Goal: Task Accomplishment & Management: Manage account settings

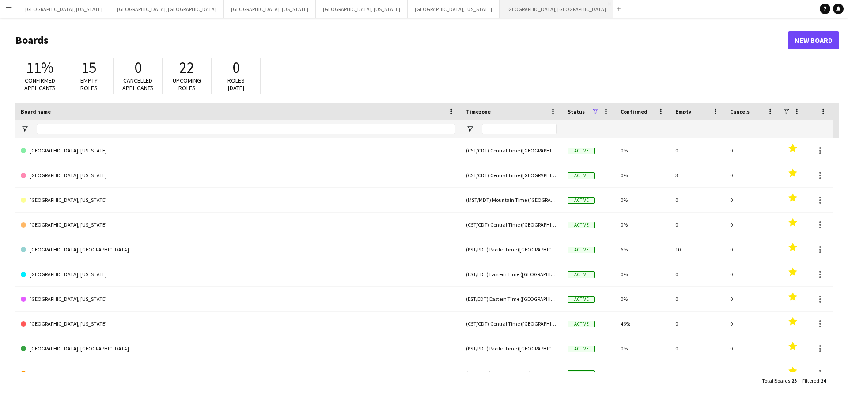
click at [499, 10] on button "[GEOGRAPHIC_DATA], [GEOGRAPHIC_DATA] Close" at bounding box center [556, 8] width 114 height 17
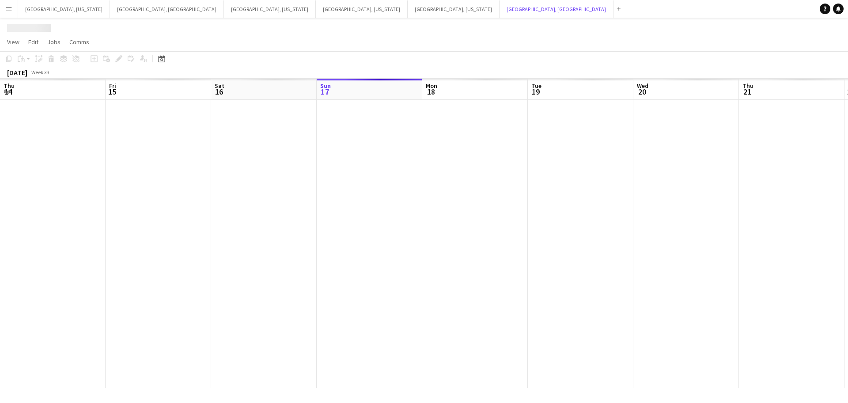
scroll to position [0, 211]
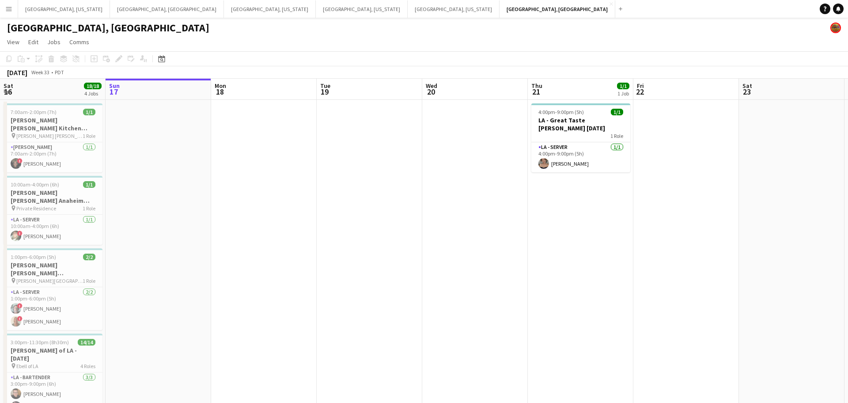
drag, startPoint x: 544, startPoint y: 234, endPoint x: 401, endPoint y: 242, distance: 143.3
click at [395, 242] on app-calendar-viewport "Thu 14 1/1 1 Job Fri 15 1/1 1 Job Sat 16 18/18 4 Jobs Sun 17 Mon 18 Tue 19 Wed …" at bounding box center [424, 281] width 848 height 405
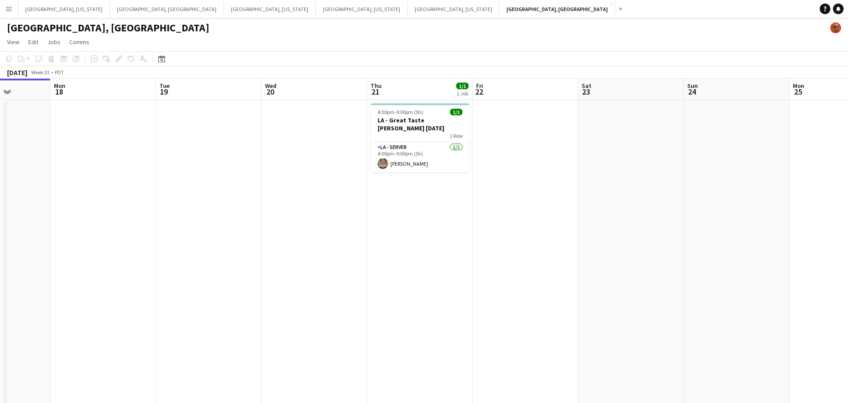
click at [284, 264] on app-calendar-viewport "Thu 14 1/1 1 Job Fri 15 1/1 1 Job Sat 16 18/18 4 Jobs Sun 17 Mon 18 Tue 19 Wed …" at bounding box center [424, 281] width 848 height 405
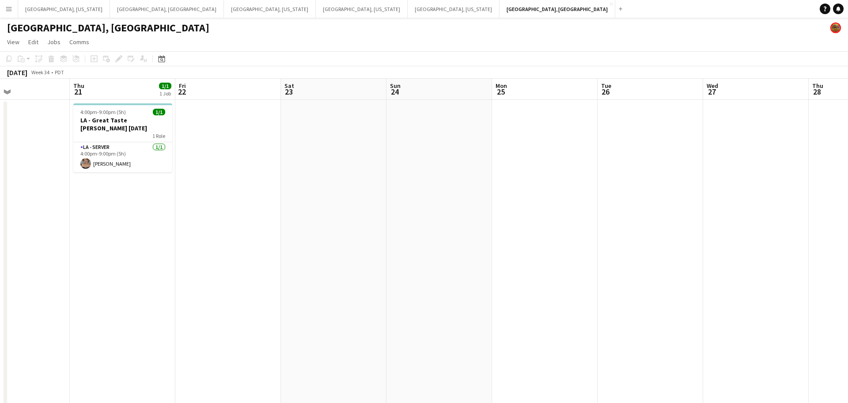
drag, startPoint x: 571, startPoint y: 222, endPoint x: 636, endPoint y: 215, distance: 65.8
click at [309, 249] on app-calendar-viewport "Sun 17 Mon 18 Tue 19 Wed 20 Thu 21 1/1 1 Job Fri 22 Sat 23 Sun 24 Mon 25 Tue 26…" at bounding box center [424, 281] width 848 height 405
click at [300, 249] on app-calendar-viewport "Wed 20 Thu 21 1/1 1 Job Fri 22 Sat 23 Sun 24 Mon 25 Tue 26 Wed 27 Thu 28 Fri 29…" at bounding box center [424, 281] width 848 height 405
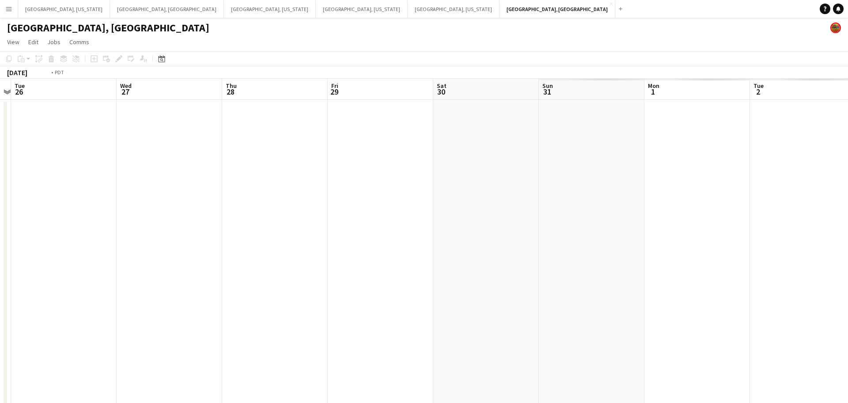
click at [248, 247] on app-calendar-viewport "Wed 20 Thu 21 1/1 1 Job Fri 22 Sat 23 Sun 24 Mon 25 Tue 26 Wed 27 Thu 28 Fri 29…" at bounding box center [424, 281] width 848 height 405
click at [199, 246] on app-calendar-viewport "Sat 23 Sun 24 Mon 25 Tue 26 Wed 27 Thu 28 Fri 29 Sat 30 Sun 31 Mon 1 Tue 2 Wed …" at bounding box center [424, 281] width 848 height 405
click at [231, 245] on app-calendar-viewport "Fri 29 Sat 30 Sun 31 Mon 1 Tue 2 Wed 3 Thu 4 Fri 5 Sat 6 Sun 7 Mon 8 Tue 9 Wed …" at bounding box center [424, 281] width 848 height 405
click at [228, 247] on app-calendar-viewport "Mon 1 Tue 2 Wed 3 Thu 4 Fri 5 Sat 6 Sun 7 Mon 8 Tue 9 Wed 10 Thu 11 Fri 12 Sat …" at bounding box center [424, 281] width 848 height 405
drag, startPoint x: 469, startPoint y: 214, endPoint x: 260, endPoint y: 234, distance: 210.2
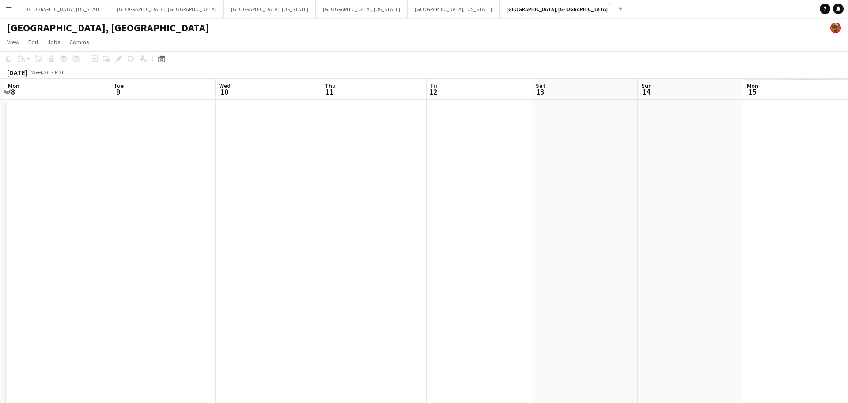
click at [213, 241] on app-calendar-viewport "Thu 4 Fri 5 Sat 6 Sun 7 Mon 8 Tue 9 Wed 10 Thu 11 Fri 12 Sat 13 Sun 14 Mon 15 T…" at bounding box center [424, 281] width 848 height 405
click at [254, 238] on app-calendar-viewport "Sat 6 Sun 7 Mon 8 Tue 9 Wed 10 Thu 11 Fri 12 Sat 13 Sun 14 Mon 15 Tue 16 1/53 1…" at bounding box center [424, 281] width 848 height 405
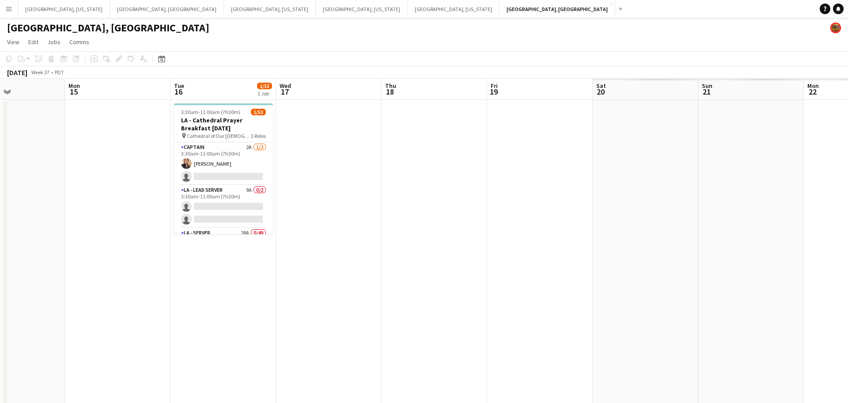
scroll to position [0, 252]
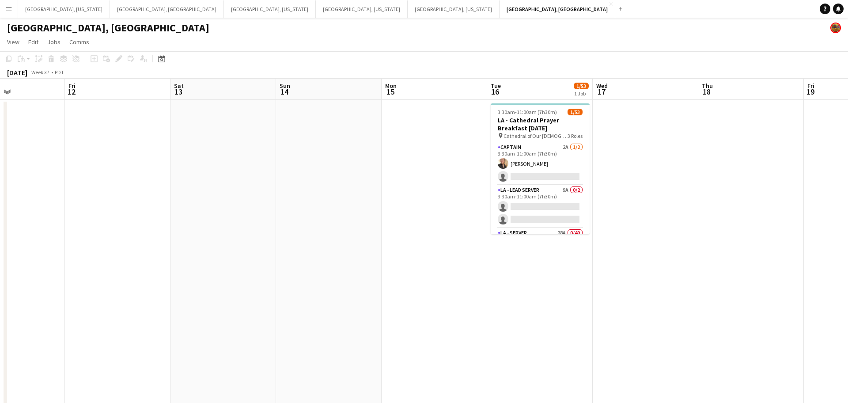
click at [170, 247] on app-calendar-viewport "Tue 9 Wed 10 Thu 11 Fri 12 Sat 13 Sun 14 Mon 15 Tue 16 1/53 1 Job Wed 17 Thu 18…" at bounding box center [424, 281] width 848 height 405
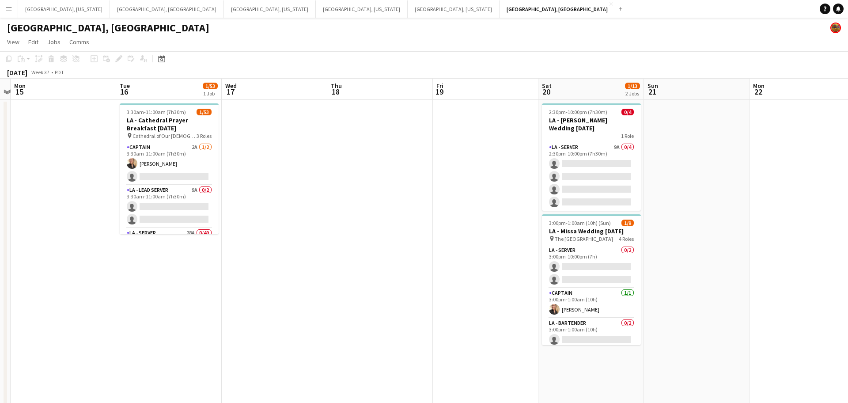
drag, startPoint x: 485, startPoint y: 211, endPoint x: 384, endPoint y: 218, distance: 100.9
click at [384, 218] on app-calendar-viewport "Thu 11 Fri 12 Sat 13 Sun 14 Mon 15 Tue 16 1/53 1 Job Wed 17 Thu 18 Fri 19 Sat 2…" at bounding box center [424, 281] width 848 height 405
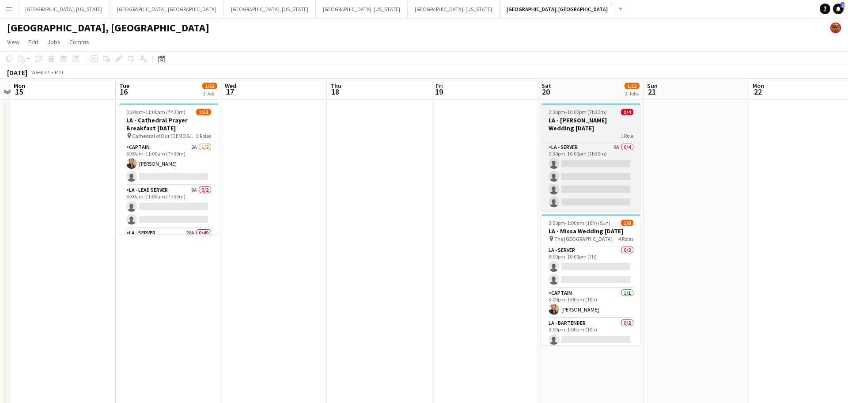
click at [589, 118] on h3 "LA - [PERSON_NAME] Wedding [DATE]" at bounding box center [590, 124] width 99 height 16
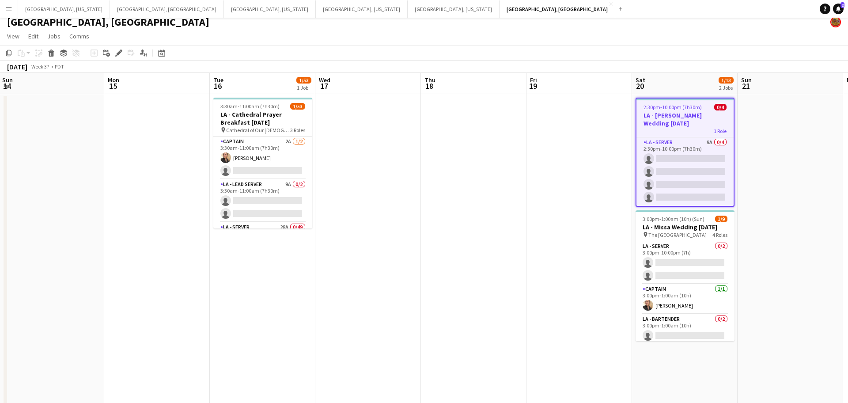
scroll to position [0, 307]
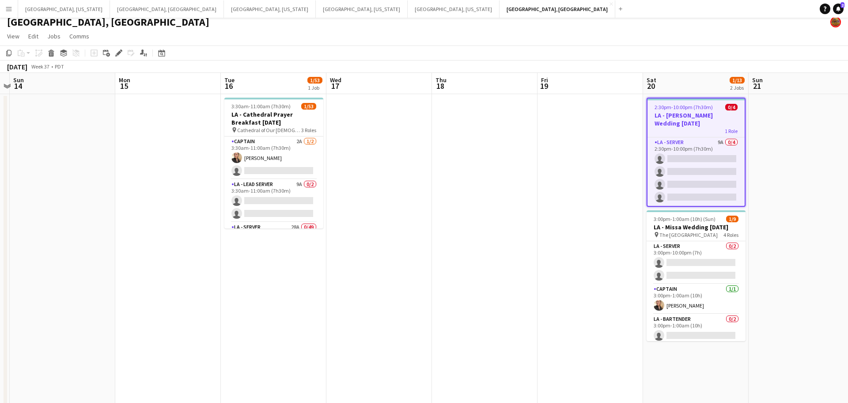
drag, startPoint x: 233, startPoint y: 213, endPoint x: 338, endPoint y: 211, distance: 105.1
click at [338, 211] on app-calendar-viewport "Thu 11 Fri 12 Sat 13 Sun 14 Mon 15 Tue 16 1/53 1 Job Wed 17 Thu 18 Fri 19 Sat 2…" at bounding box center [424, 275] width 848 height 405
click at [499, 6] on button "[GEOGRAPHIC_DATA], [GEOGRAPHIC_DATA] Close" at bounding box center [557, 8] width 116 height 17
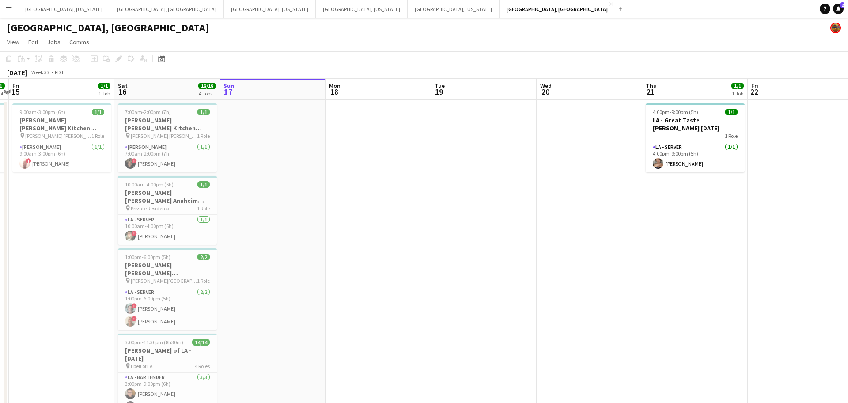
scroll to position [0, 200]
drag, startPoint x: 132, startPoint y: 265, endPoint x: 249, endPoint y: 267, distance: 117.0
click at [249, 267] on app-calendar-viewport "Wed 13 Thu 14 1/1 1 Job Fri 15 1/1 1 Job Sat 16 18/18 4 Jobs Sun 17 Mon 18 Tue …" at bounding box center [424, 281] width 848 height 405
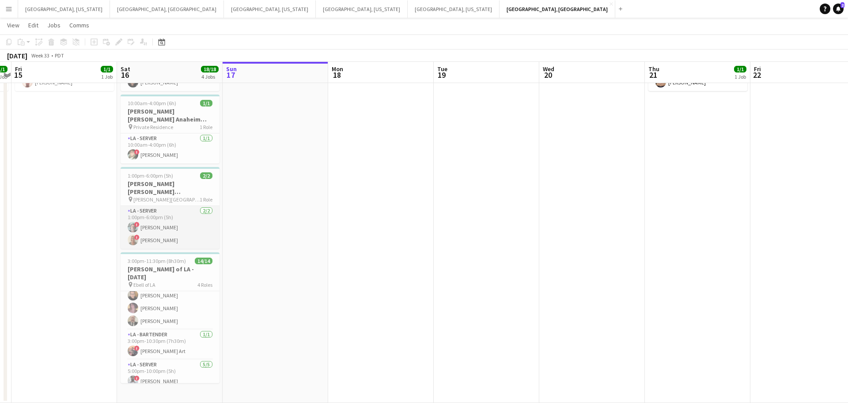
scroll to position [18, 0]
click at [146, 265] on h3 "[PERSON_NAME] of LA - [DATE]" at bounding box center [170, 273] width 99 height 16
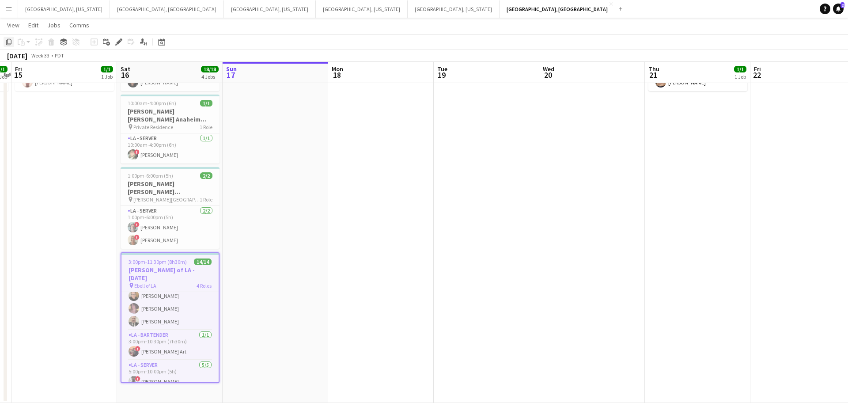
click at [8, 43] on icon at bounding box center [8, 42] width 5 height 6
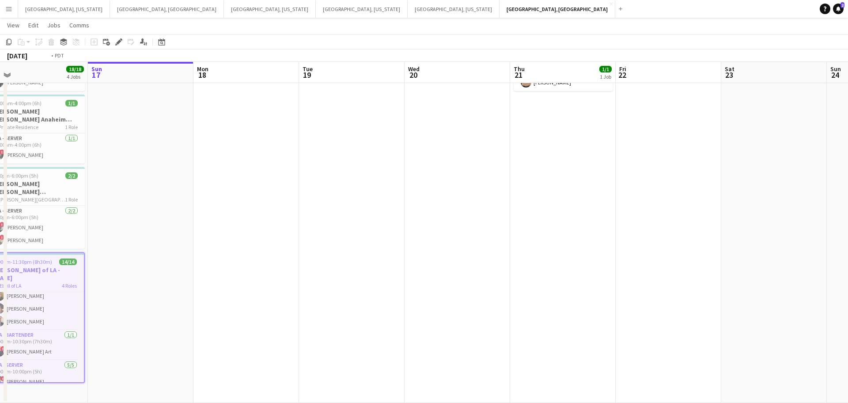
drag, startPoint x: 538, startPoint y: 223, endPoint x: 195, endPoint y: 224, distance: 342.5
click at [190, 226] on app-calendar-viewport "Wed 13 2/2 1 Job Thu 14 1/1 1 Job Fri 15 1/1 1 Job Sat 16 18/18 4 Jobs Sun 17 M…" at bounding box center [424, 178] width 848 height 448
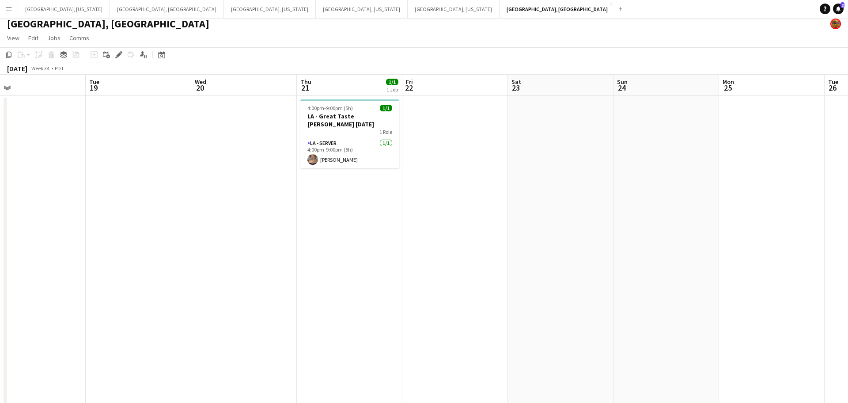
scroll to position [0, 0]
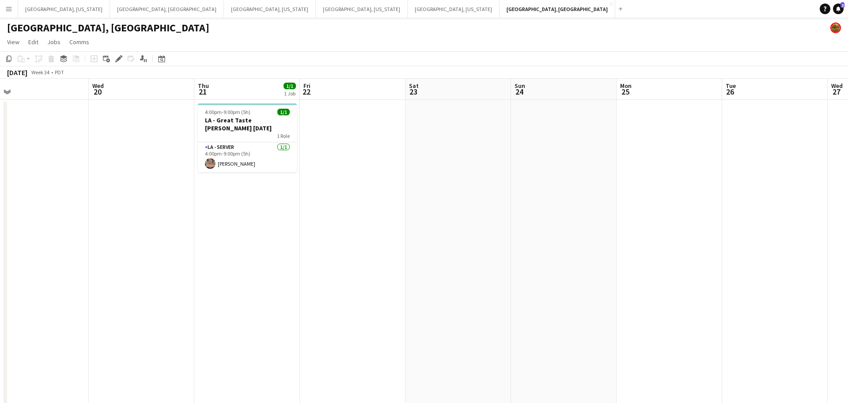
drag, startPoint x: 500, startPoint y: 232, endPoint x: 405, endPoint y: 235, distance: 95.0
click at [405, 235] on app-calendar-viewport "Fri 15 1/1 1 Job Sat 16 18/18 4 Jobs Sun 17 Mon 18 Tue 19 Wed 20 Thu 21 1/1 1 J…" at bounding box center [424, 281] width 848 height 405
click at [447, 119] on app-date-cell at bounding box center [457, 292] width 106 height 384
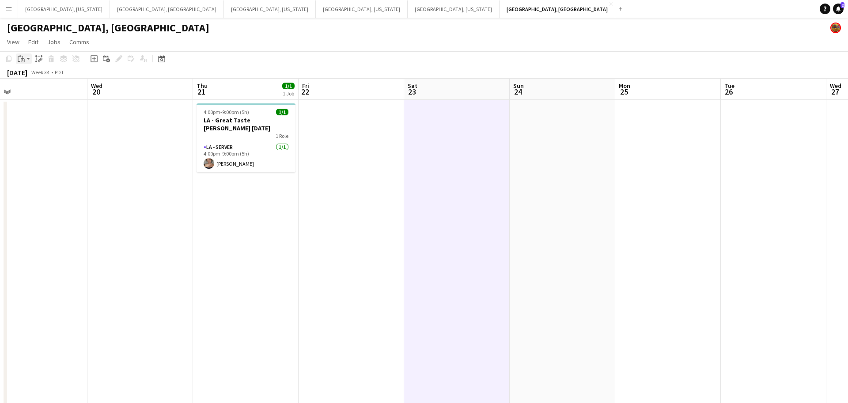
click at [23, 58] on icon "Paste" at bounding box center [21, 58] width 7 height 7
click at [31, 75] on link "Paste Ctrl+V" at bounding box center [64, 76] width 83 height 8
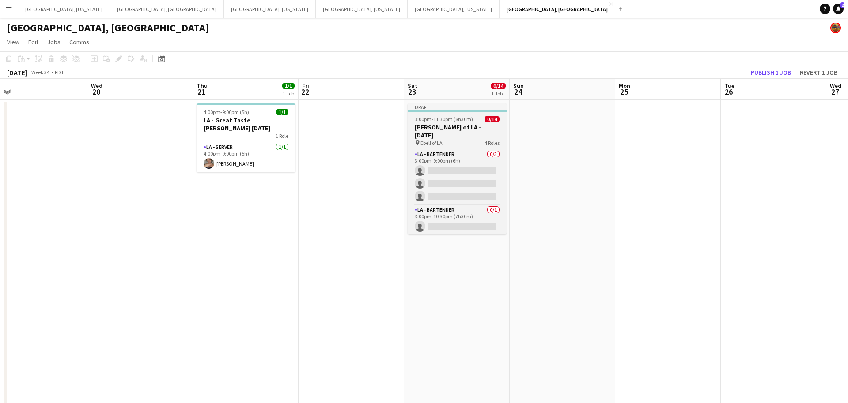
click at [444, 130] on h3 "[PERSON_NAME] of LA - [DATE]" at bounding box center [456, 131] width 99 height 16
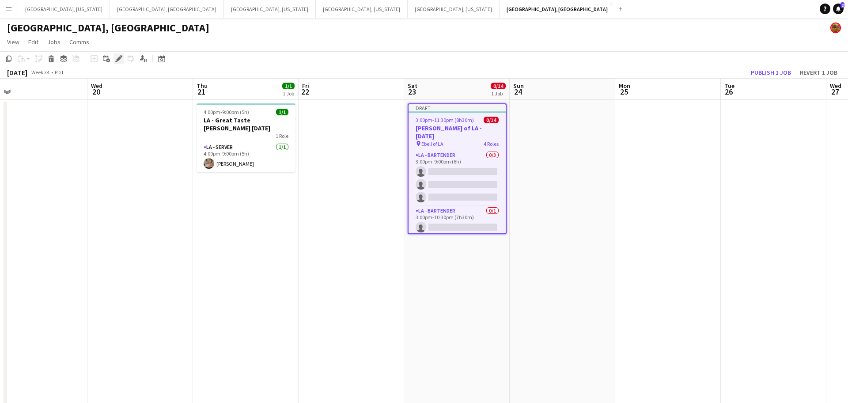
click at [117, 59] on icon at bounding box center [118, 59] width 5 height 5
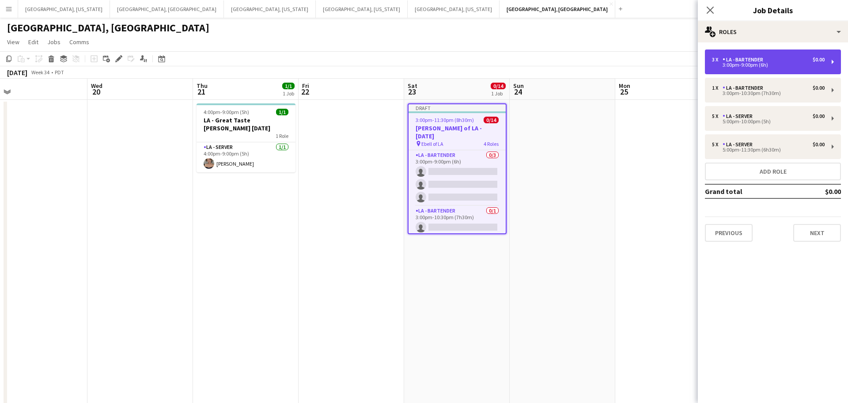
click at [818, 64] on div "3:00pm-9:00pm (6h)" at bounding box center [768, 65] width 113 height 4
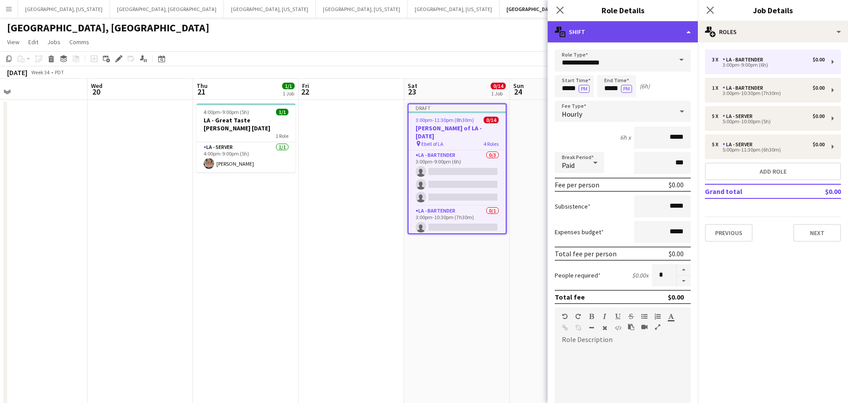
click at [685, 33] on div "multiple-actions-text Shift" at bounding box center [622, 31] width 150 height 21
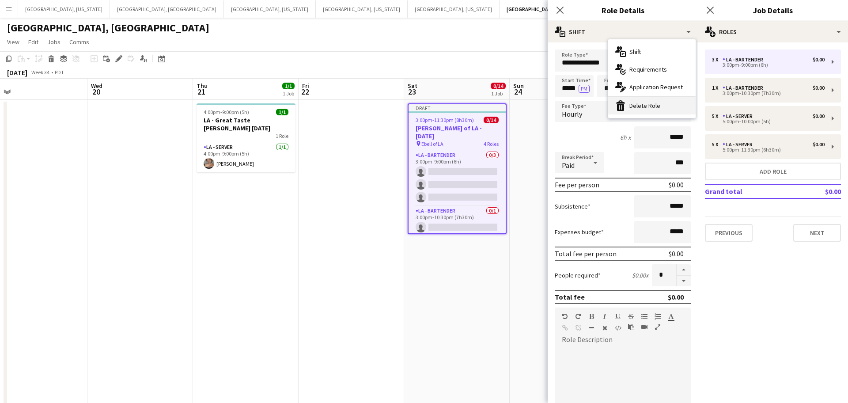
click at [657, 103] on div "bin-2 Delete Role" at bounding box center [651, 106] width 87 height 18
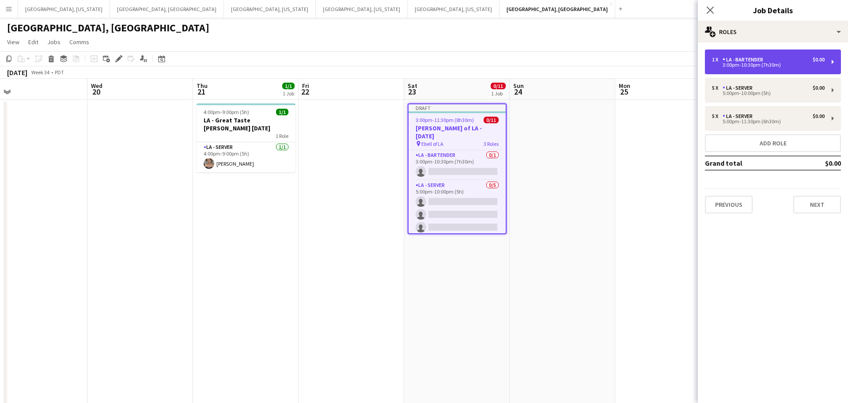
click at [830, 55] on div "1 x LA - Bartender $0.00 3:00pm-10:30pm (7h30m)" at bounding box center [773, 61] width 136 height 25
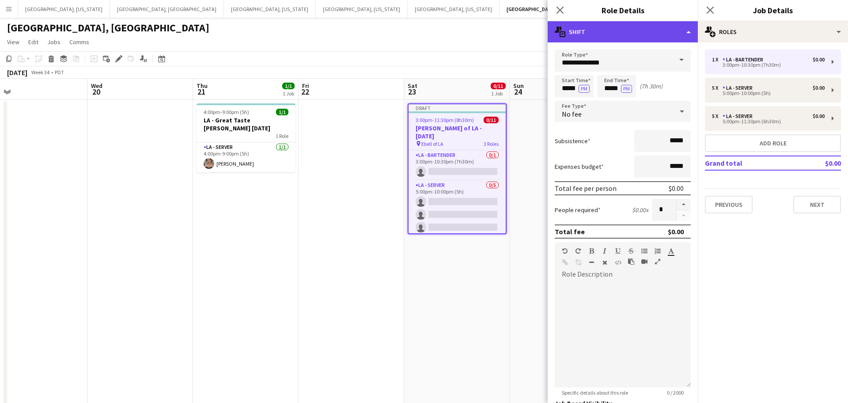
click at [685, 31] on div "multiple-actions-text Shift" at bounding box center [622, 31] width 150 height 21
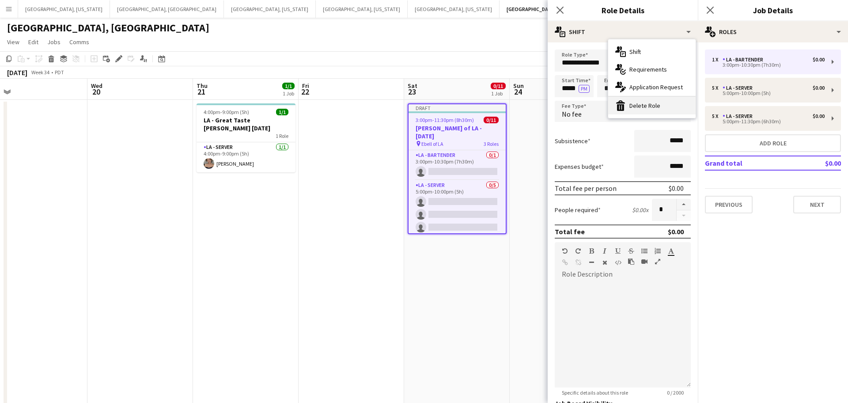
click at [660, 108] on div "bin-2 Delete Role" at bounding box center [651, 106] width 87 height 18
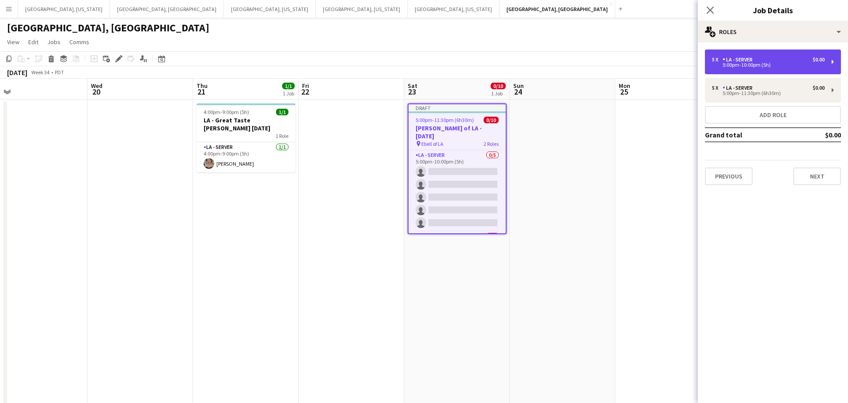
click at [773, 71] on div "5 x LA - Server $0.00 5:00pm-10:00pm (5h)" at bounding box center [773, 61] width 136 height 25
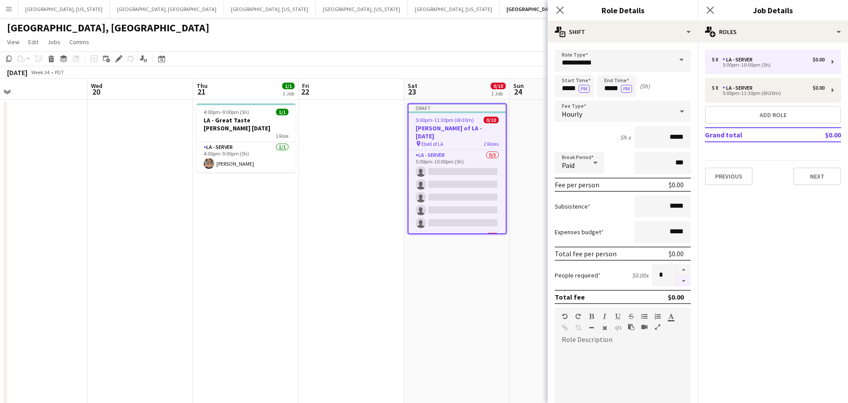
click at [688, 284] on button "button" at bounding box center [683, 280] width 14 height 11
type input "*"
click at [566, 86] on input "*****" at bounding box center [573, 86] width 39 height 22
type input "*****"
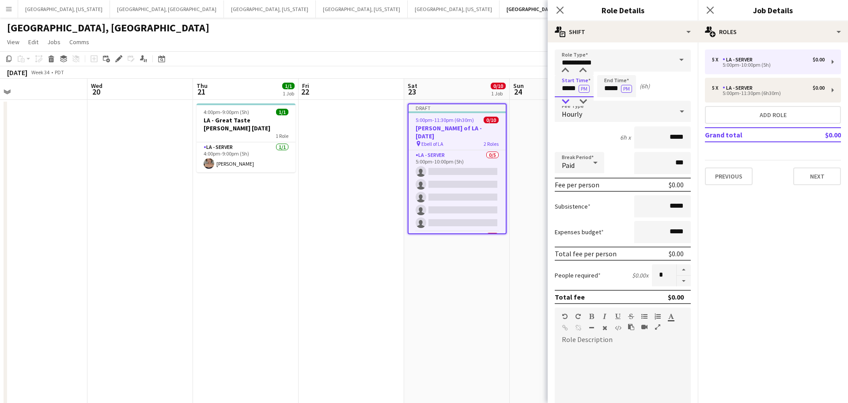
click at [565, 104] on div at bounding box center [565, 101] width 18 height 9
click at [610, 87] on input "*****" at bounding box center [616, 86] width 39 height 22
type input "*****"
click at [608, 104] on div at bounding box center [608, 101] width 18 height 9
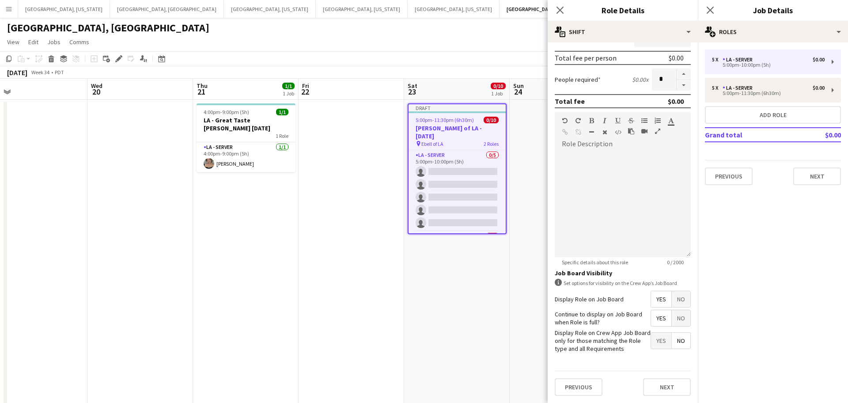
scroll to position [196, 0]
click at [669, 388] on button "Next" at bounding box center [667, 387] width 48 height 18
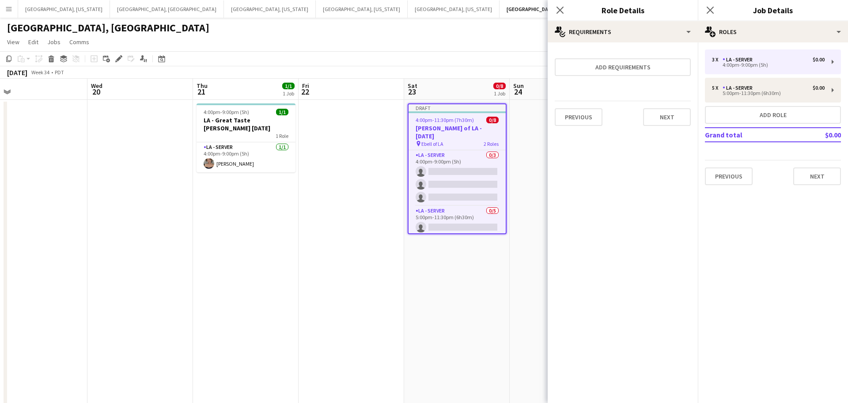
scroll to position [0, 0]
click at [665, 117] on button "Next" at bounding box center [667, 117] width 48 height 18
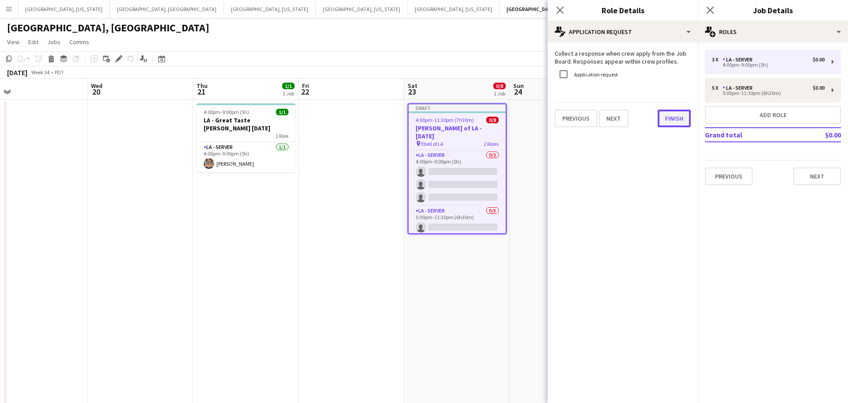
click at [668, 118] on button "Finish" at bounding box center [673, 118] width 33 height 18
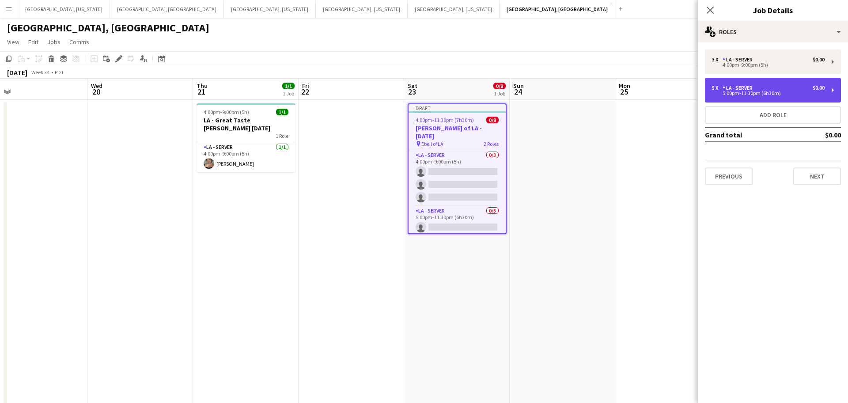
click at [778, 91] on div "5:00pm-11:30pm (6h30m)" at bounding box center [768, 93] width 113 height 4
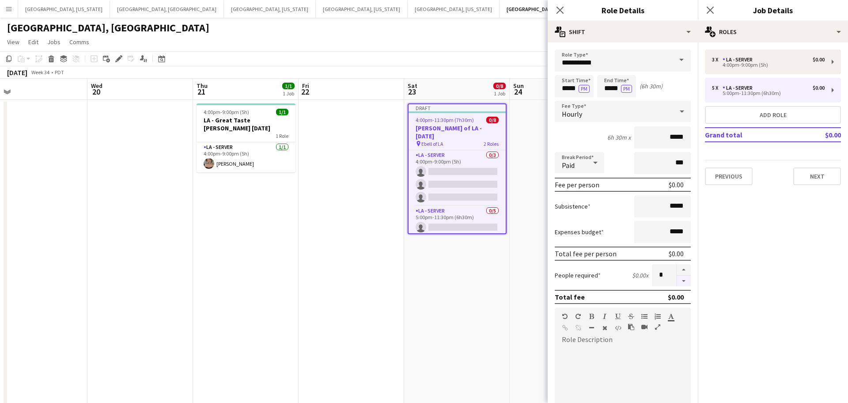
click at [682, 283] on button "button" at bounding box center [683, 280] width 14 height 11
type input "*"
click at [565, 90] on input "*****" at bounding box center [573, 86] width 39 height 22
click at [567, 102] on div at bounding box center [565, 101] width 18 height 9
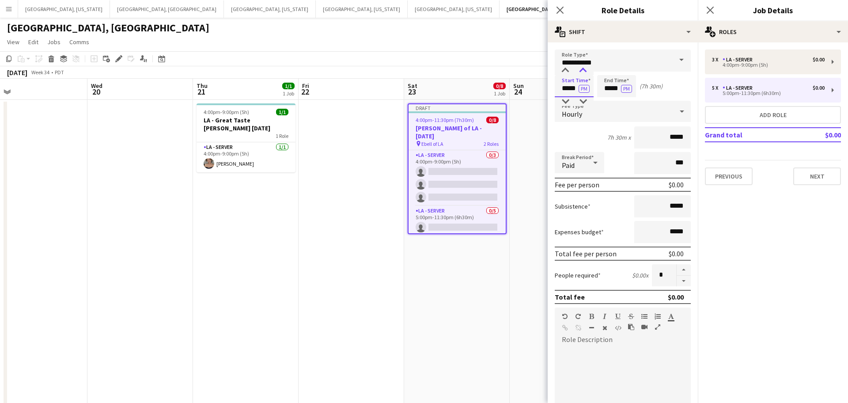
click at [583, 71] on div at bounding box center [583, 70] width 18 height 9
type input "*****"
click at [583, 71] on div at bounding box center [583, 70] width 18 height 9
click at [608, 90] on input "*****" at bounding box center [616, 86] width 39 height 22
type input "*****"
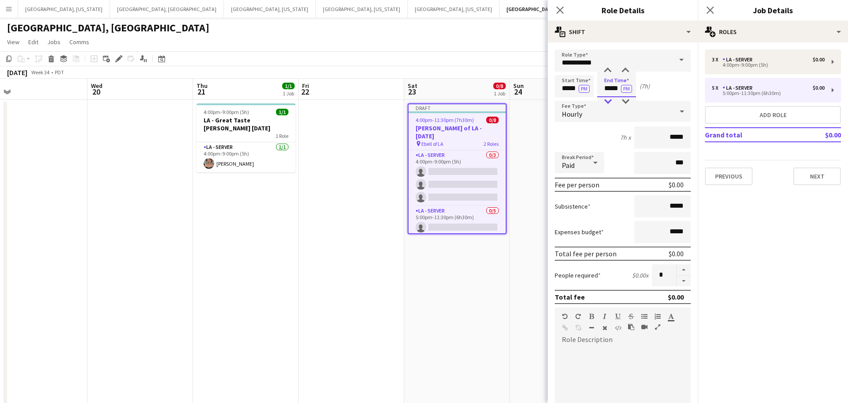
click at [608, 101] on div at bounding box center [608, 101] width 18 height 9
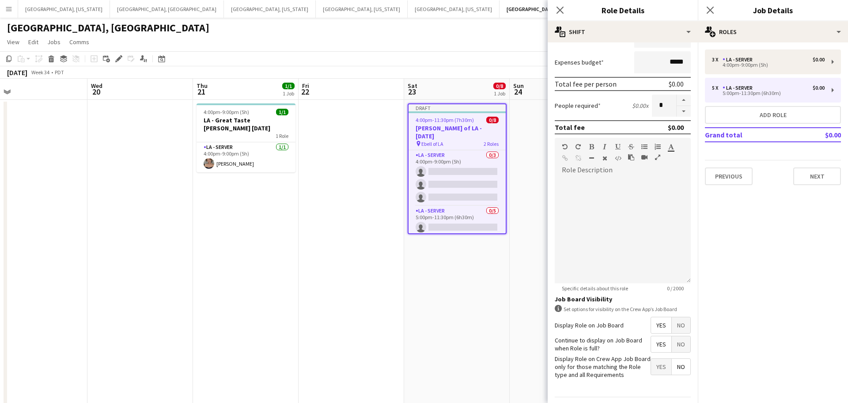
scroll to position [196, 0]
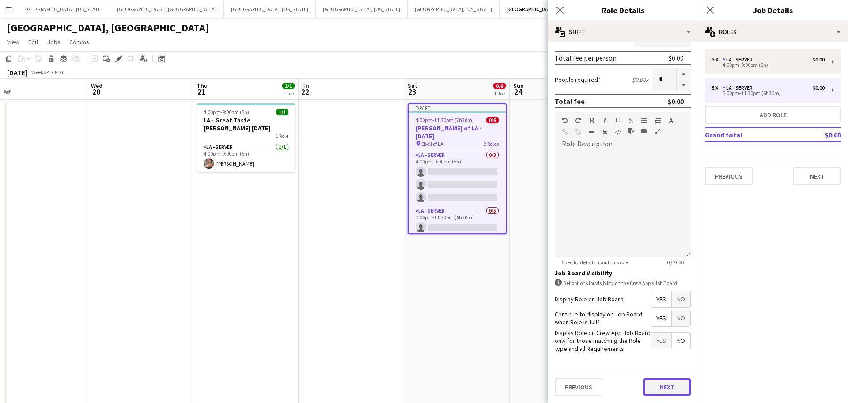
click at [674, 390] on button "Next" at bounding box center [667, 387] width 48 height 18
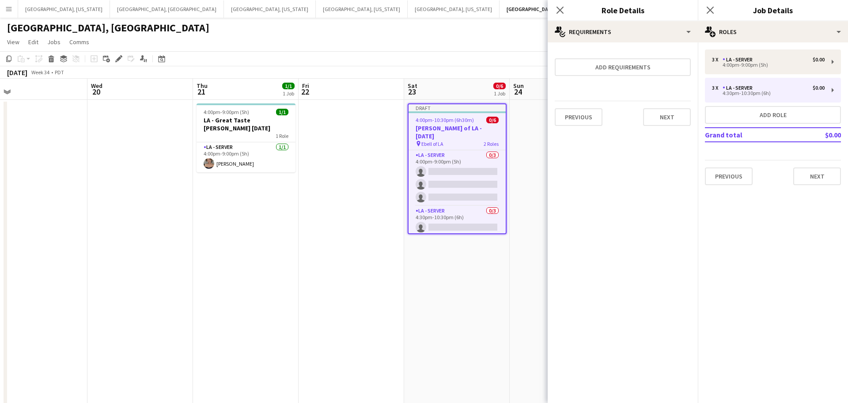
scroll to position [0, 0]
click at [663, 116] on button "Next" at bounding box center [667, 117] width 48 height 18
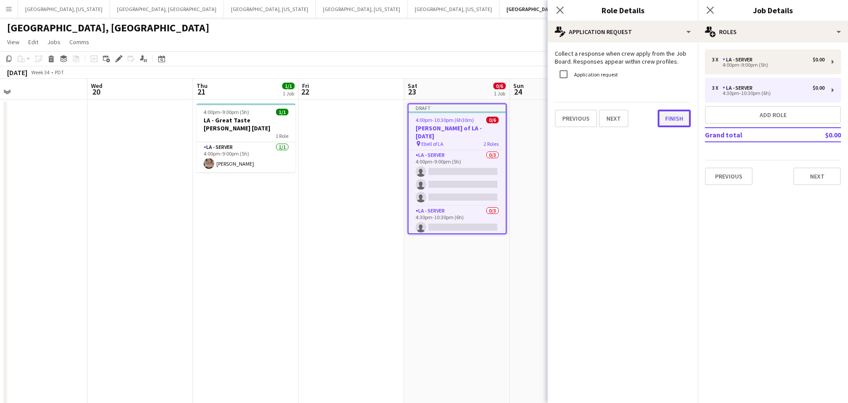
click at [674, 116] on button "Finish" at bounding box center [673, 118] width 33 height 18
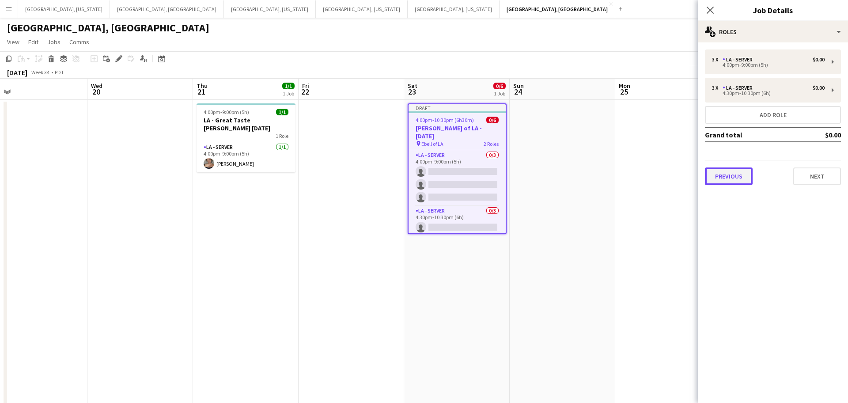
click at [751, 174] on button "Previous" at bounding box center [729, 176] width 48 height 18
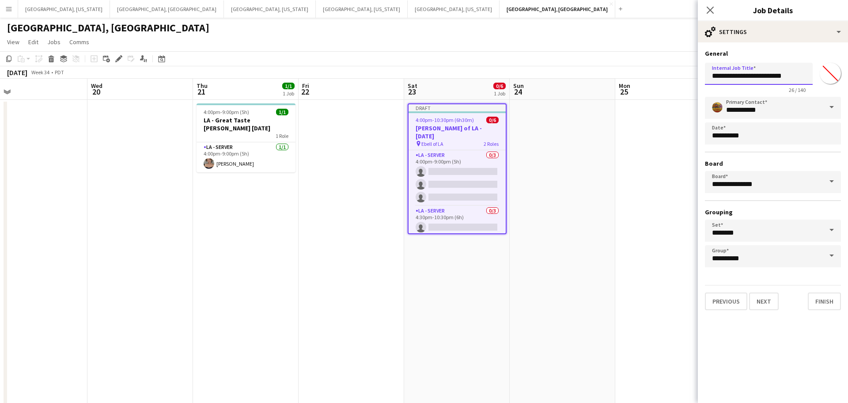
drag, startPoint x: 760, startPoint y: 76, endPoint x: 831, endPoint y: 82, distance: 71.3
click at [831, 82] on div "**********" at bounding box center [773, 76] width 136 height 34
click at [763, 75] on input "**********" at bounding box center [759, 74] width 108 height 22
type input "**********"
click at [730, 302] on button "Previous" at bounding box center [726, 301] width 42 height 18
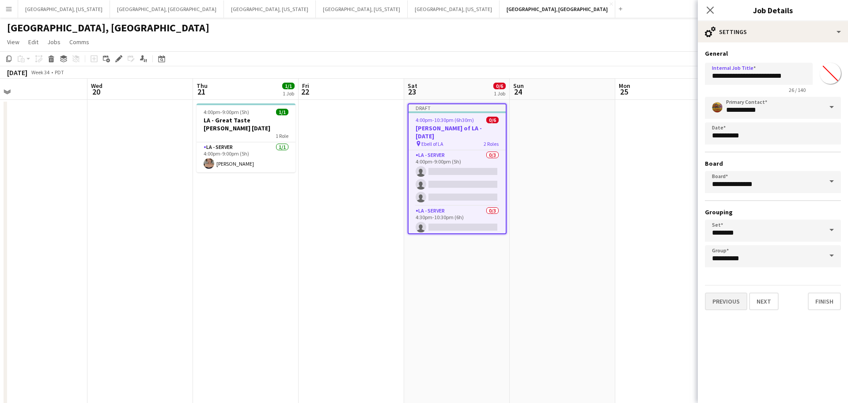
type input "**********"
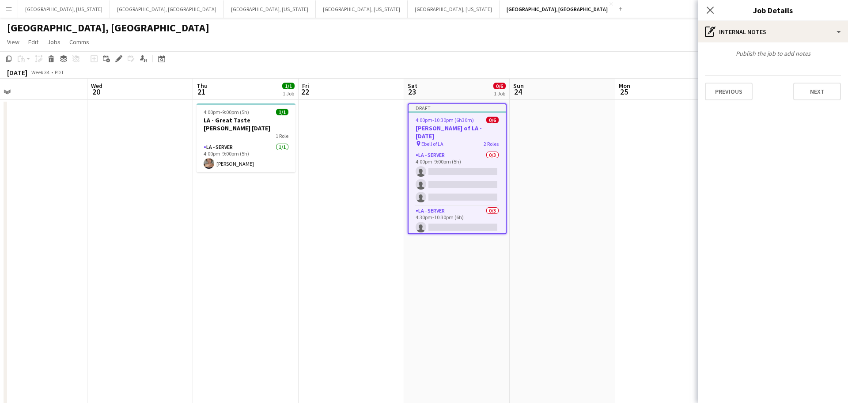
click at [739, 101] on div "Publish the job to add notes Previous Next" at bounding box center [772, 74] width 150 height 65
click at [734, 90] on button "Previous" at bounding box center [729, 92] width 48 height 18
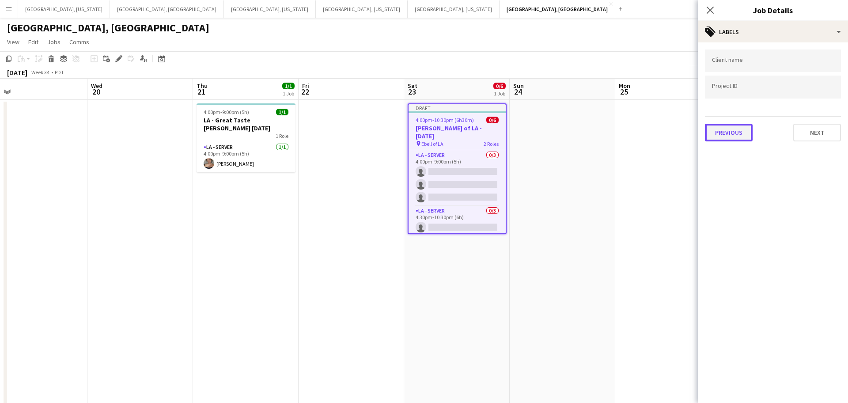
click at [732, 132] on button "Previous" at bounding box center [729, 133] width 48 height 18
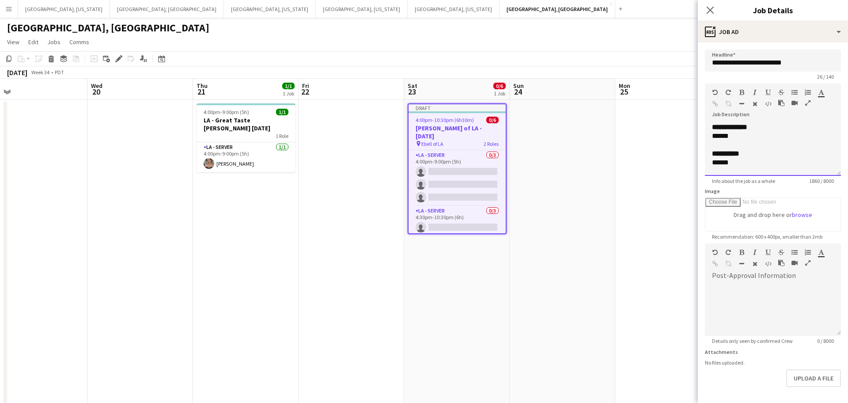
click at [746, 143] on div at bounding box center [773, 144] width 122 height 9
click at [742, 146] on div at bounding box center [773, 144] width 122 height 9
drag, startPoint x: 740, startPoint y: 145, endPoint x: 693, endPoint y: 118, distance: 54.0
click at [693, 118] on body "Menu Boards Boards Boards All jobs Status Workforce Workforce My Workforce Recr…" at bounding box center [424, 242] width 848 height 484
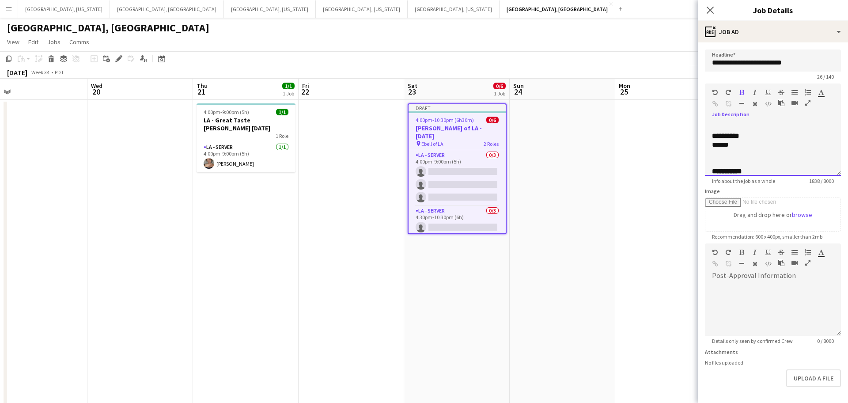
click at [712, 135] on span "**********" at bounding box center [725, 135] width 27 height 7
click at [717, 139] on span "******" at bounding box center [720, 135] width 17 height 7
click at [717, 136] on span "******" at bounding box center [720, 135] width 17 height 7
drag, startPoint x: 783, startPoint y: 169, endPoint x: 776, endPoint y: 132, distance: 37.3
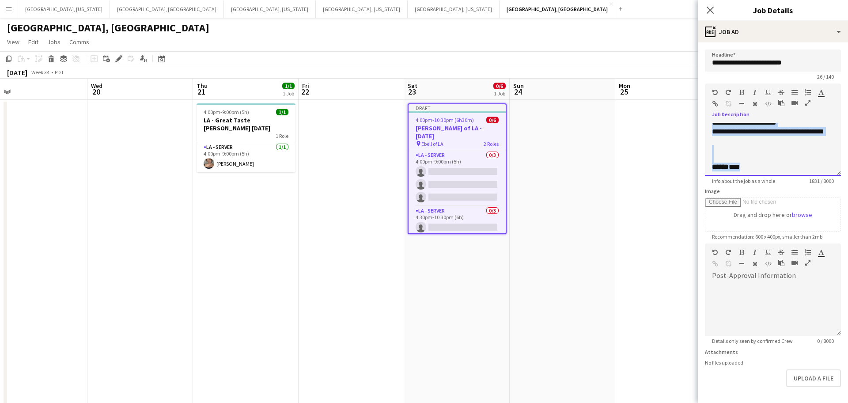
click at [838, 175] on div "**********" at bounding box center [773, 149] width 136 height 53
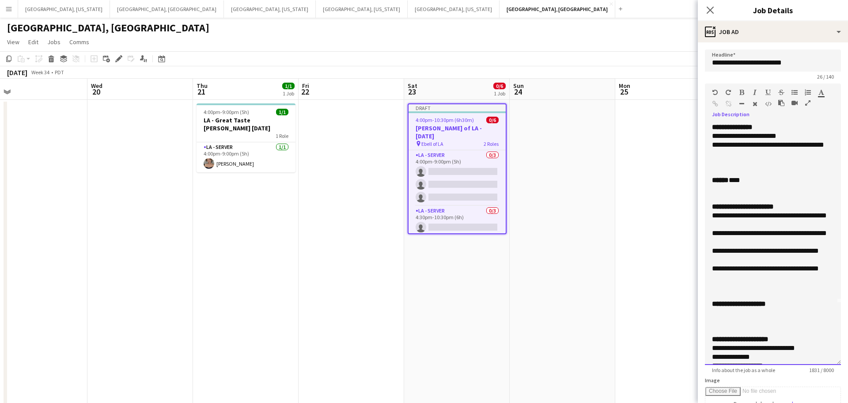
drag, startPoint x: 838, startPoint y: 173, endPoint x: 806, endPoint y: 392, distance: 220.9
click at [808, 402] on html "Menu Boards Boards Boards All jobs Status Workforce Workforce My Workforce Recr…" at bounding box center [424, 242] width 848 height 484
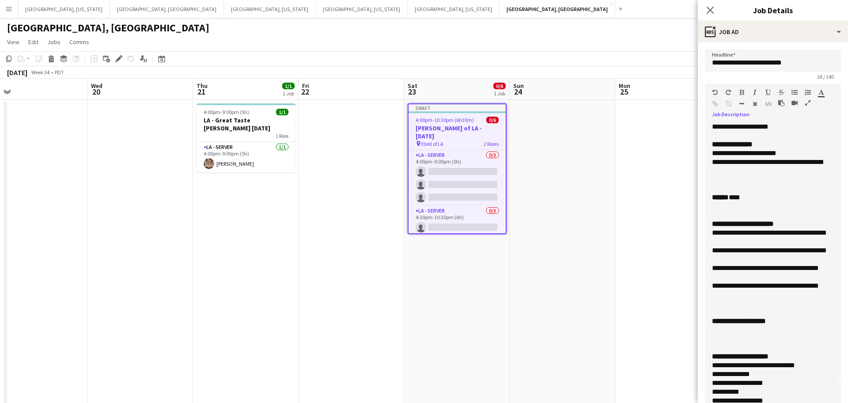
scroll to position [0, 0]
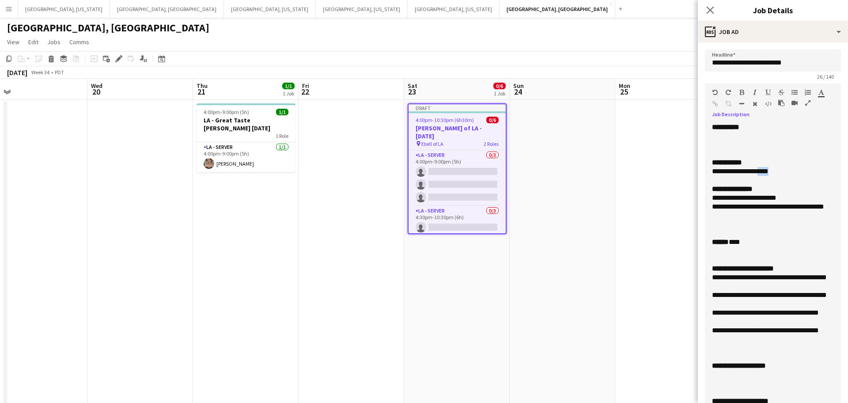
drag, startPoint x: 763, startPoint y: 169, endPoint x: 798, endPoint y: 173, distance: 35.5
click at [798, 173] on div "**********" at bounding box center [773, 171] width 122 height 9
drag, startPoint x: 735, startPoint y: 321, endPoint x: 702, endPoint y: 279, distance: 53.1
click at [702, 279] on form "**********" at bounding box center [772, 365] width 150 height 633
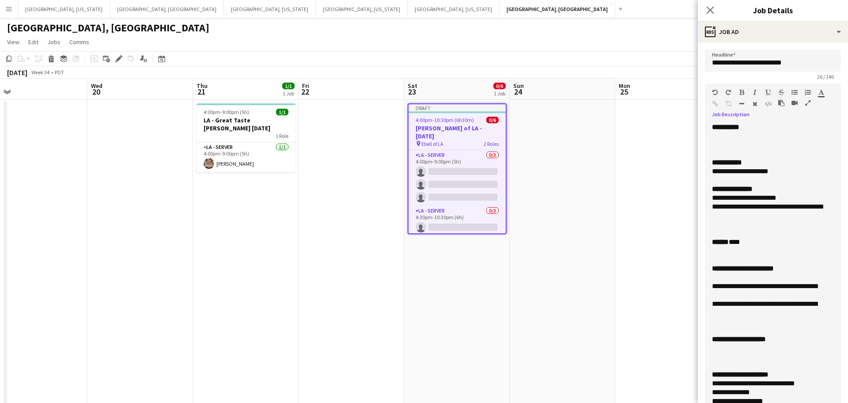
click at [714, 289] on span "***" at bounding box center [717, 286] width 11 height 7
click at [715, 305] on span "***" at bounding box center [717, 303] width 11 height 7
click at [754, 286] on span "**********" at bounding box center [785, 286] width 67 height 7
drag, startPoint x: 784, startPoint y: 286, endPoint x: 806, endPoint y: 270, distance: 27.1
click at [784, 286] on span "**********" at bounding box center [785, 286] width 67 height 7
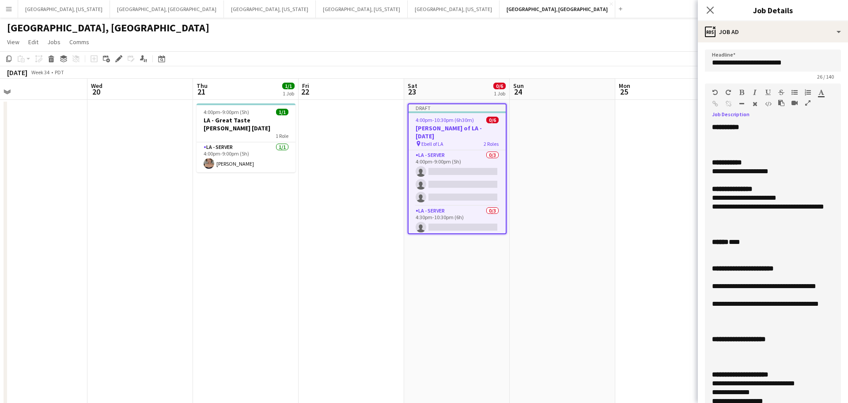
click at [752, 307] on span "**********" at bounding box center [737, 303] width 29 height 7
click at [761, 303] on span "**********" at bounding box center [785, 303] width 67 height 7
click at [784, 303] on span "**********" at bounding box center [785, 303] width 67 height 7
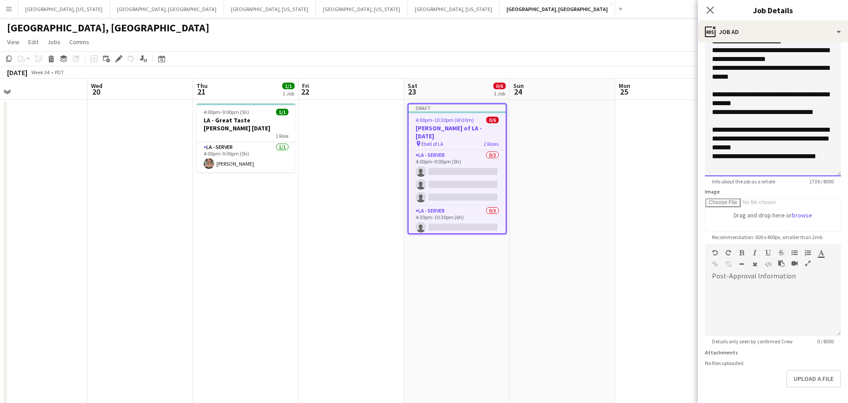
scroll to position [287, 0]
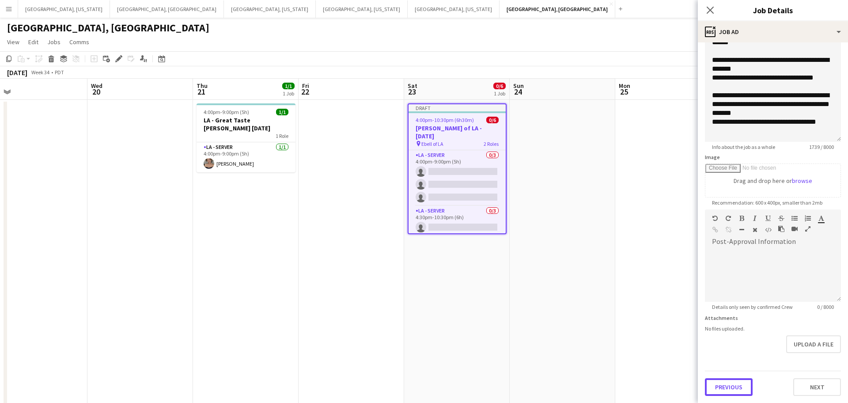
click at [744, 383] on button "Previous" at bounding box center [729, 387] width 48 height 18
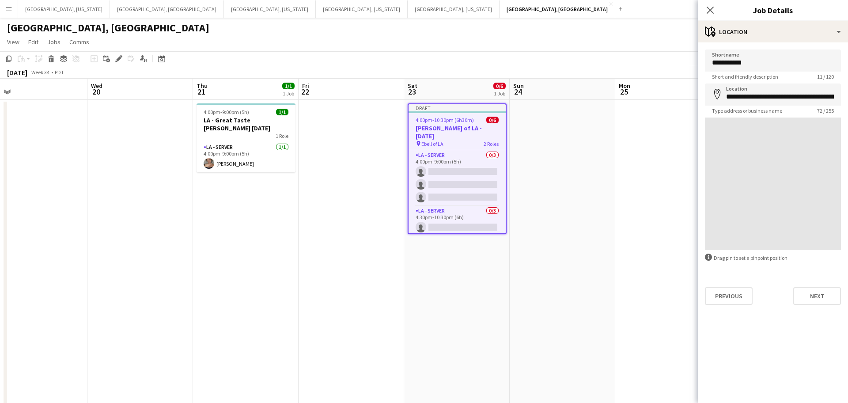
scroll to position [0, 0]
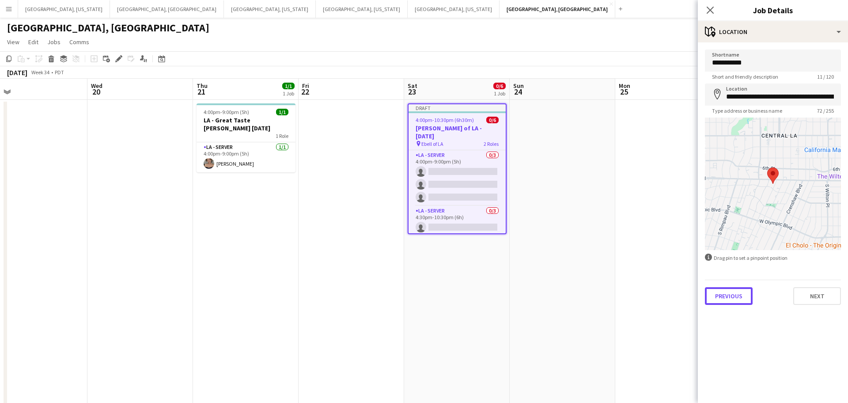
click at [739, 298] on button "Previous" at bounding box center [729, 296] width 48 height 18
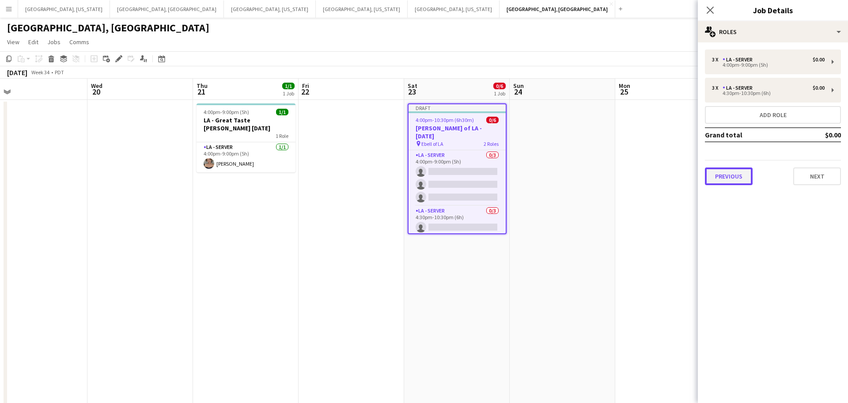
click at [743, 172] on button "Previous" at bounding box center [729, 176] width 48 height 18
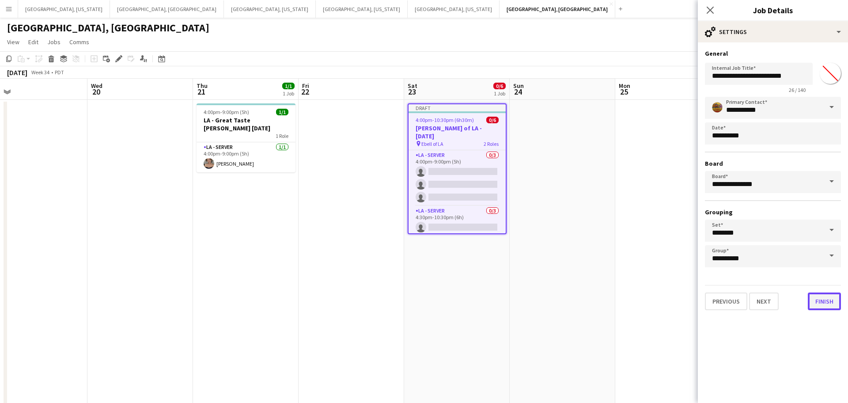
click at [825, 303] on button "Finish" at bounding box center [823, 301] width 33 height 18
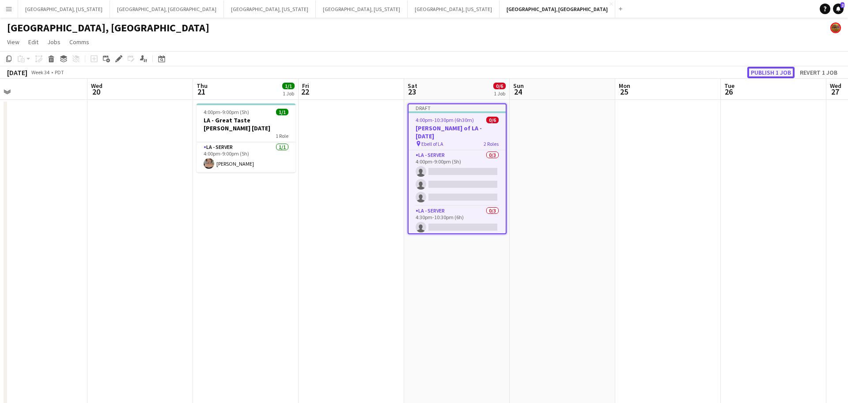
click at [767, 71] on button "Publish 1 job" at bounding box center [770, 72] width 47 height 11
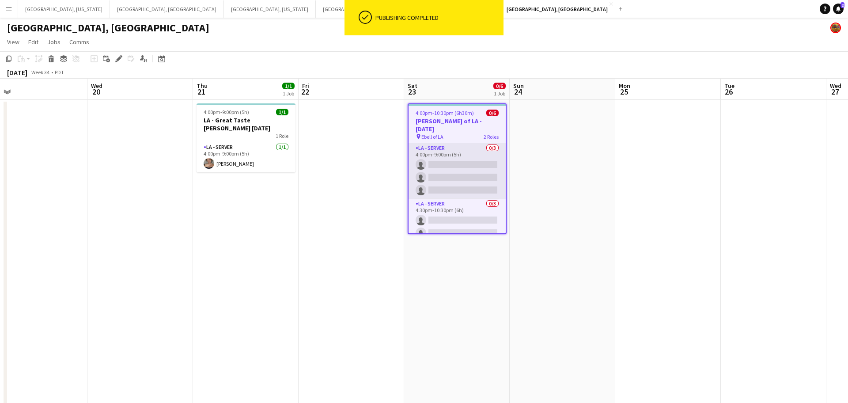
click at [489, 162] on app-card-role "LA - Server 0/3 4:00pm-9:00pm (5h) single-neutral-actions single-neutral-action…" at bounding box center [456, 171] width 97 height 56
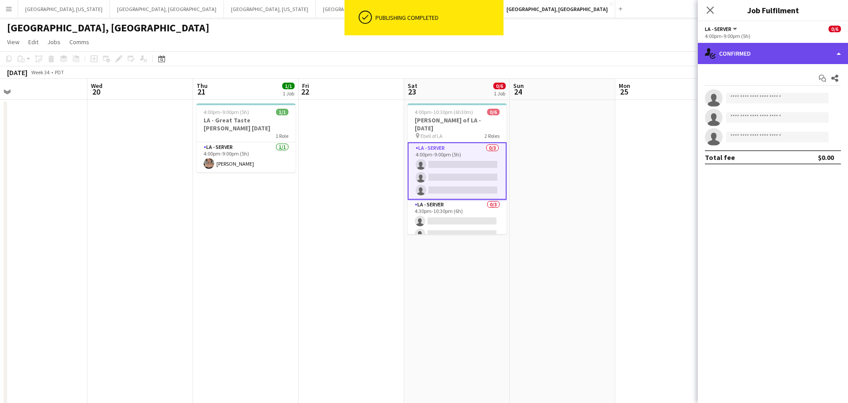
click at [841, 49] on div "single-neutral-actions-check-2 Confirmed" at bounding box center [772, 53] width 150 height 21
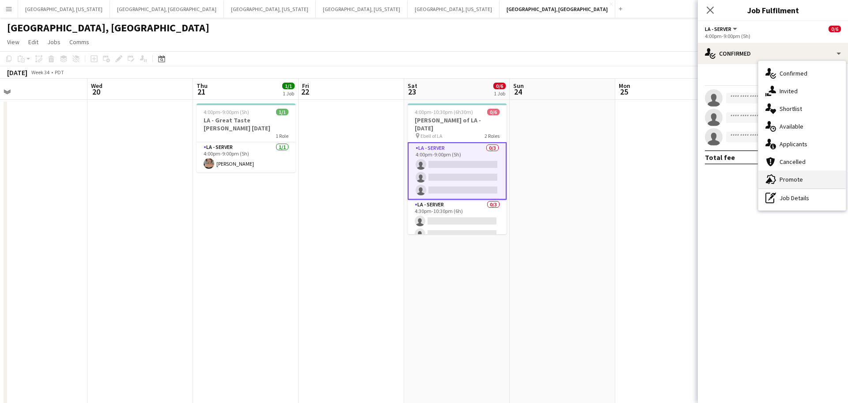
click at [795, 186] on div "advertising-megaphone Promote" at bounding box center [801, 179] width 87 height 18
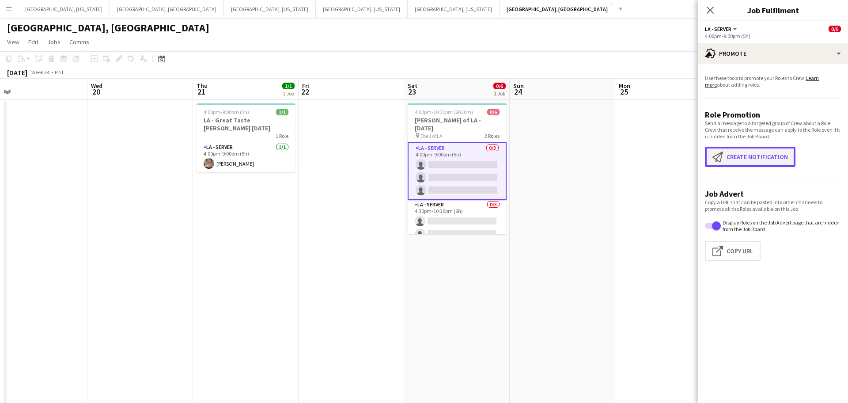
click at [740, 158] on button "Create notification Create notification" at bounding box center [750, 157] width 90 height 20
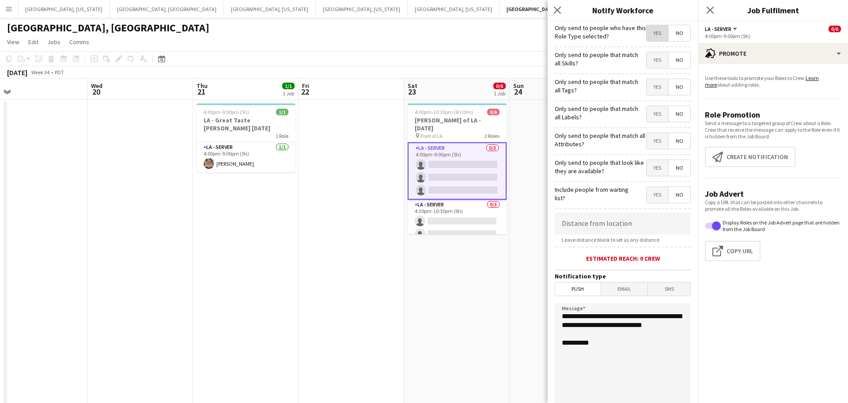
click at [658, 34] on span "Yes" at bounding box center [657, 33] width 22 height 16
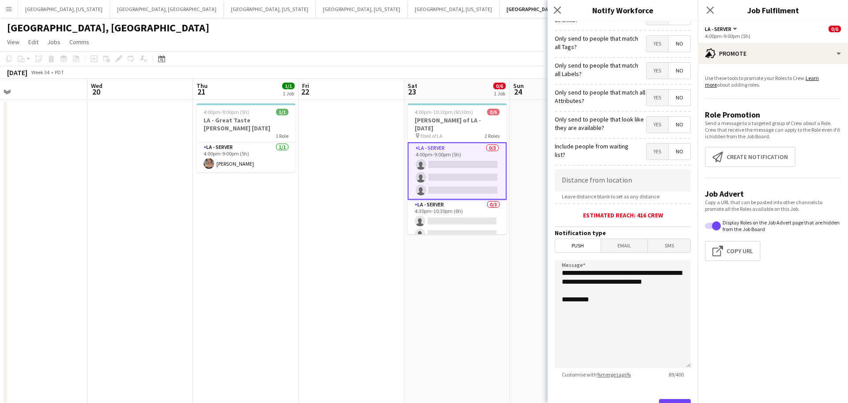
scroll to position [87, 0]
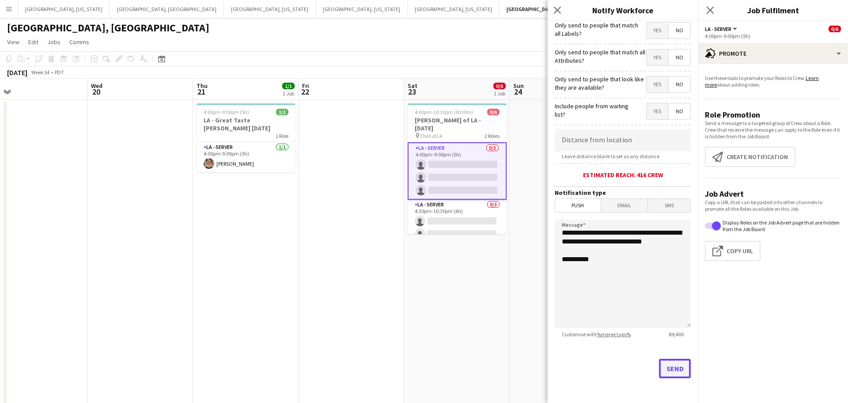
click at [677, 369] on button "Send" at bounding box center [675, 367] width 32 height 19
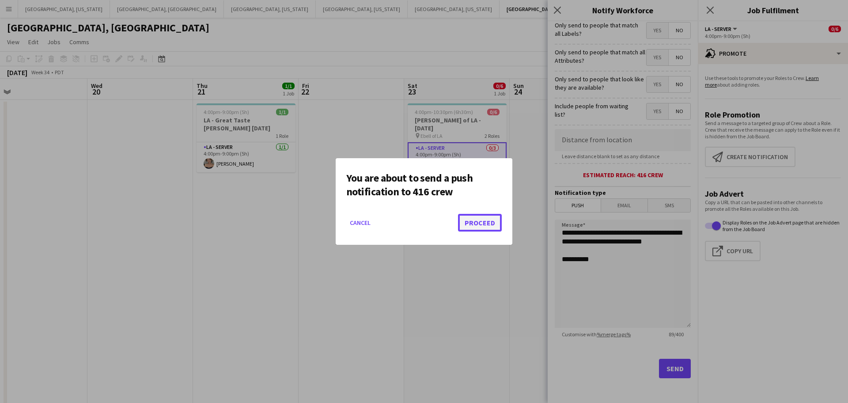
click at [484, 224] on button "Proceed" at bounding box center [480, 223] width 44 height 18
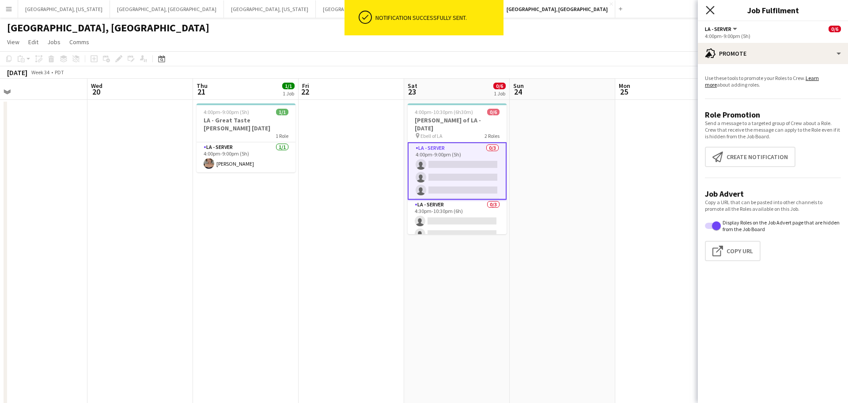
click at [709, 13] on icon "Close pop-in" at bounding box center [709, 10] width 8 height 8
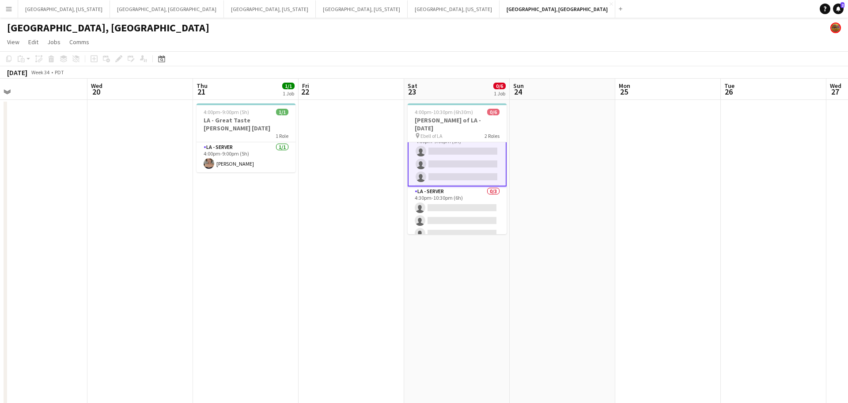
drag, startPoint x: 469, startPoint y: 218, endPoint x: 708, endPoint y: 158, distance: 246.2
click at [469, 217] on app-card-role "LA - Server 0/3 4:30pm-10:30pm (6h) single-neutral-actions single-neutral-actio…" at bounding box center [456, 214] width 99 height 56
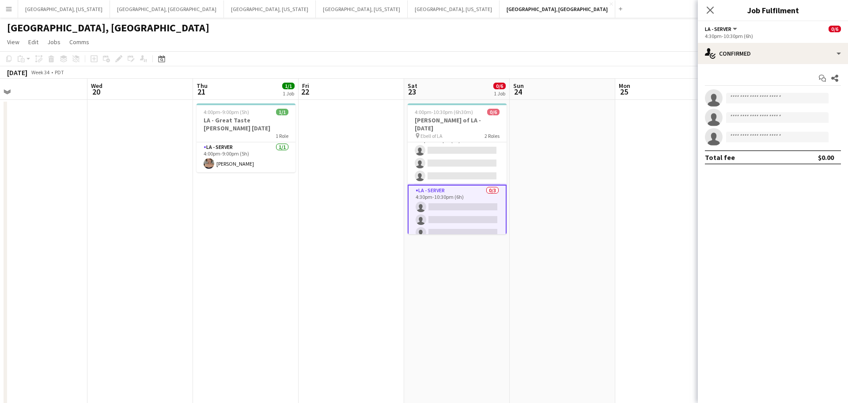
scroll to position [12, 0]
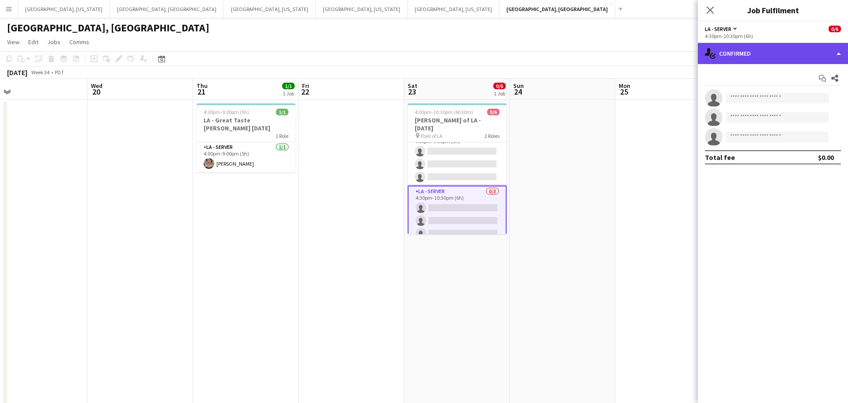
click at [840, 54] on div "single-neutral-actions-check-2 Confirmed" at bounding box center [772, 53] width 150 height 21
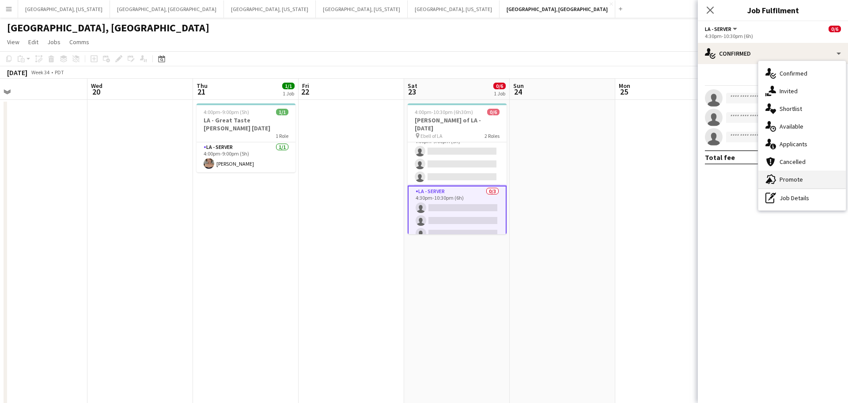
click at [800, 174] on div "advertising-megaphone Promote" at bounding box center [801, 179] width 87 height 18
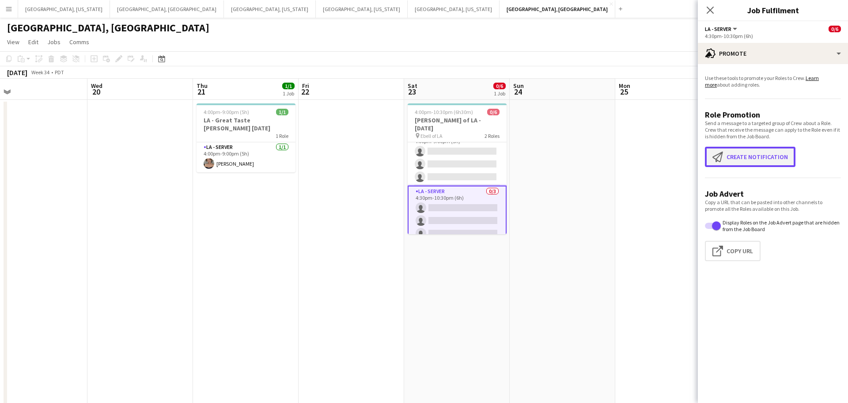
click at [748, 158] on button "Create notification Create notification" at bounding box center [750, 157] width 90 height 20
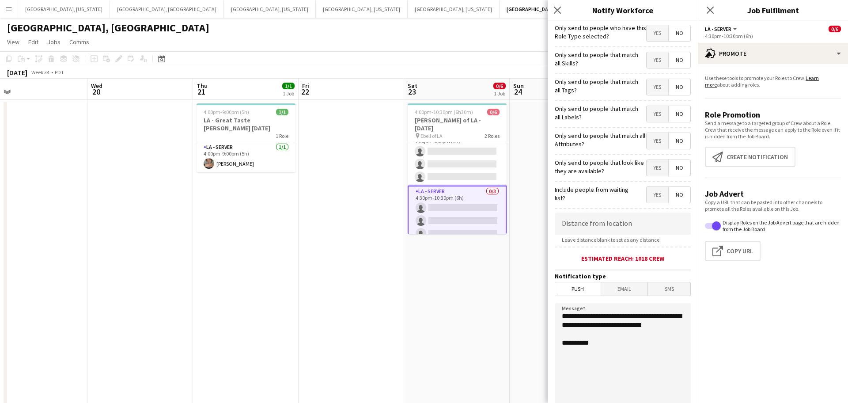
click at [654, 33] on span "Yes" at bounding box center [657, 33] width 22 height 16
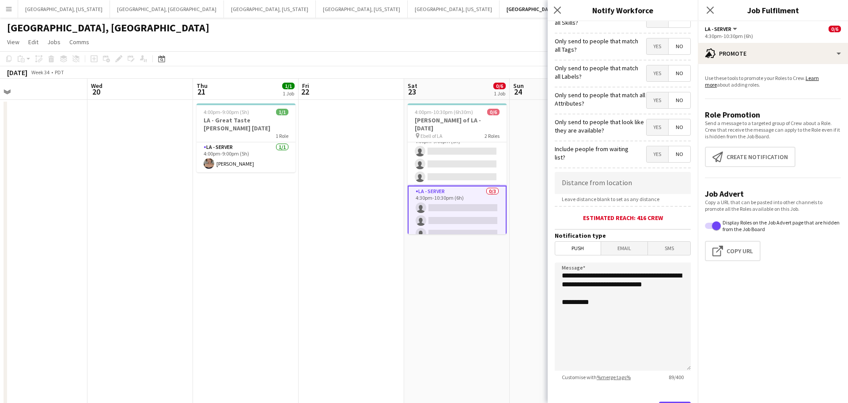
scroll to position [87, 0]
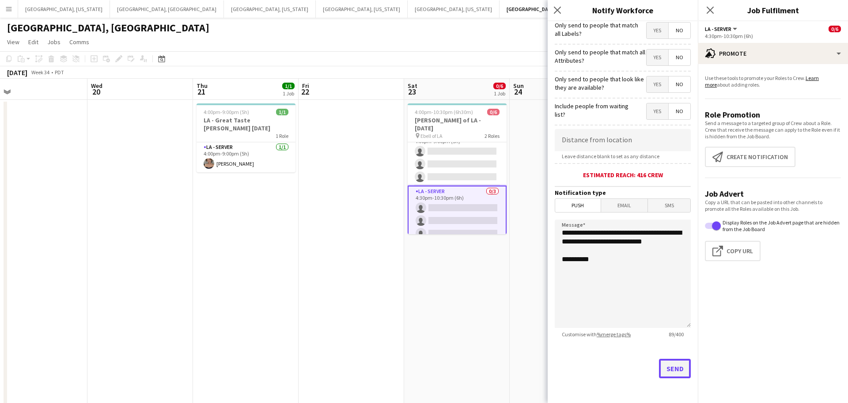
click at [675, 361] on button "Send" at bounding box center [675, 367] width 32 height 19
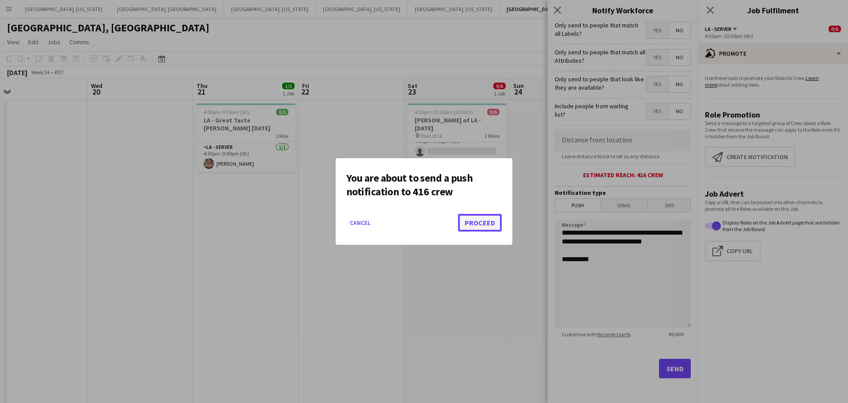
click at [487, 223] on button "Proceed" at bounding box center [480, 223] width 44 height 18
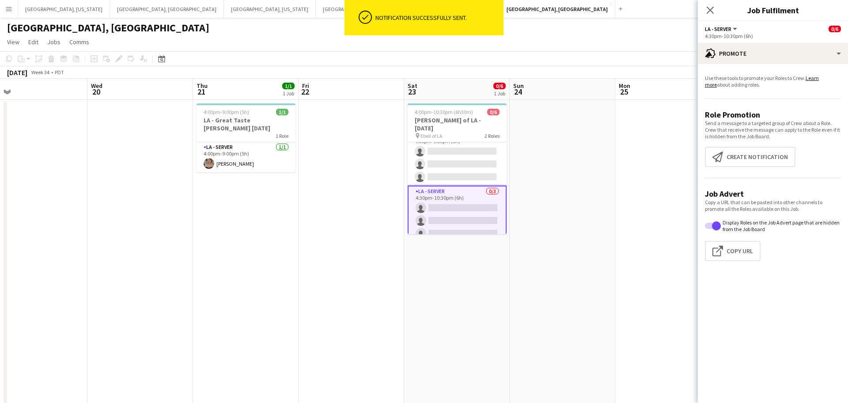
click at [706, 15] on div "Close pop-in" at bounding box center [709, 10] width 25 height 20
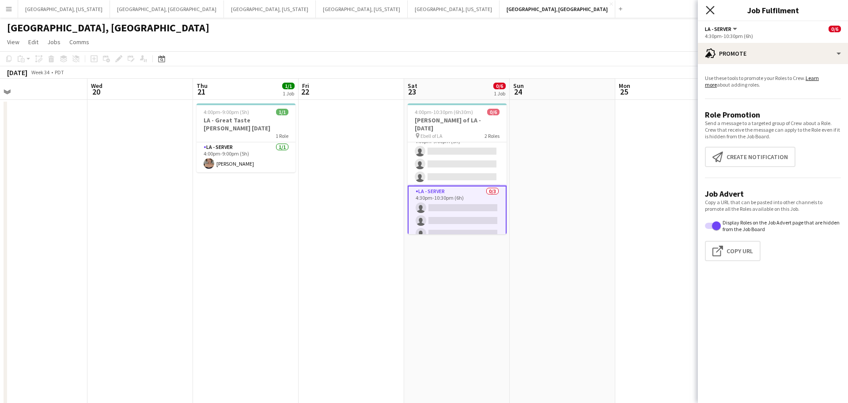
click at [711, 8] on icon at bounding box center [709, 10] width 8 height 8
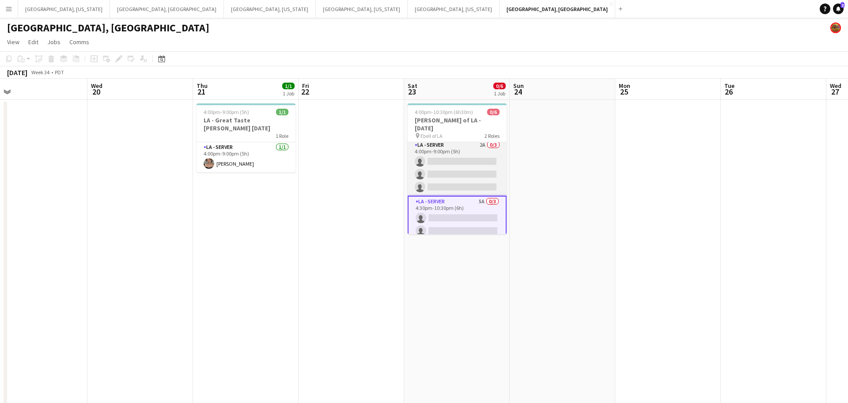
scroll to position [0, 0]
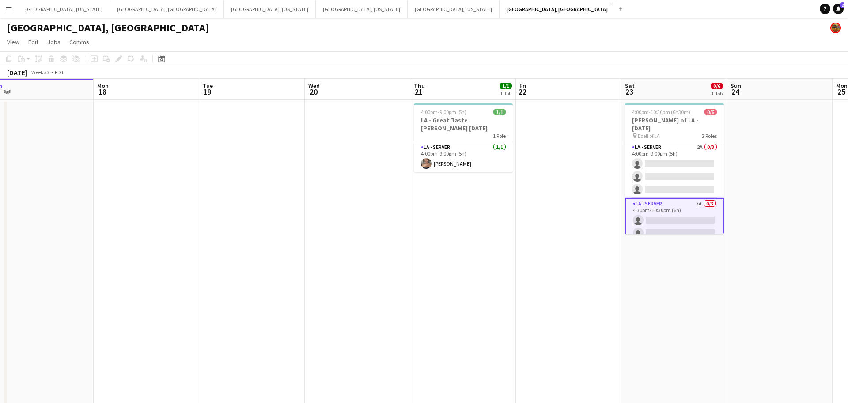
drag, startPoint x: 306, startPoint y: 238, endPoint x: 544, endPoint y: 225, distance: 238.8
click at [544, 225] on app-calendar-viewport "Fri 15 1/1 1 Job Sat 16 18/18 4 Jobs Sun 17 Mon 18 Tue 19 Wed 20 Thu 21 1/1 1 J…" at bounding box center [424, 281] width 848 height 405
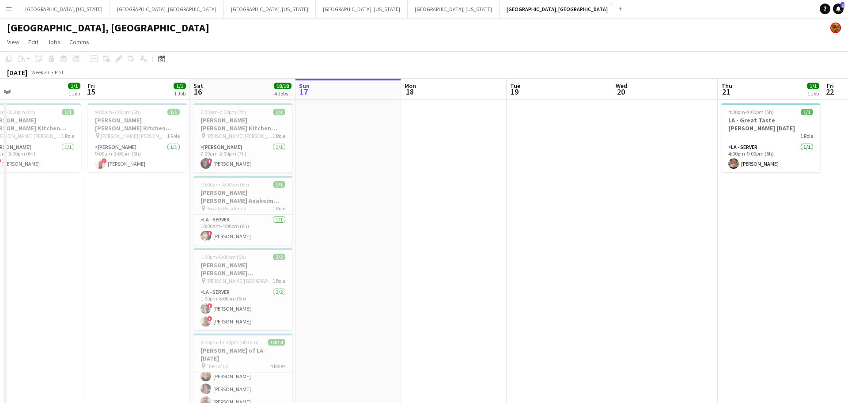
drag, startPoint x: 422, startPoint y: 252, endPoint x: 428, endPoint y: 242, distance: 11.9
click at [608, 228] on app-calendar-viewport "Tue 12 Wed 13 2/2 1 Job Thu 14 1/1 1 Job Fri 15 1/1 1 Job Sat 16 18/18 4 Jobs S…" at bounding box center [424, 281] width 848 height 405
drag, startPoint x: 428, startPoint y: 242, endPoint x: 525, endPoint y: 232, distance: 97.6
click at [525, 232] on app-calendar-viewport "Tue 12 1/3 1 Job Wed 13 2/2 1 Job Thu 14 1/1 1 Job Fri 15 1/1 1 Job Sat 16 18/1…" at bounding box center [424, 281] width 848 height 405
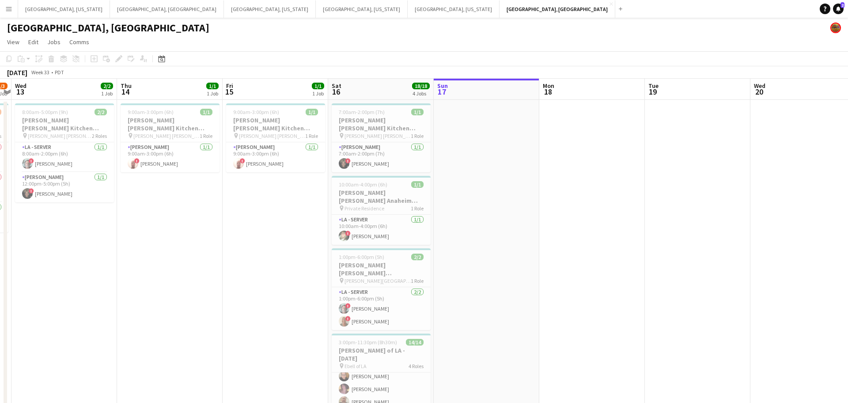
scroll to position [0, 200]
drag, startPoint x: 259, startPoint y: 228, endPoint x: 299, endPoint y: 222, distance: 41.1
click at [299, 222] on app-calendar-viewport "Mon 11 Tue 12 1/3 1 Job Wed 13 2/2 1 Job Thu 14 1/1 1 Job Fri 15 1/1 1 Job Sat …" at bounding box center [424, 281] width 848 height 405
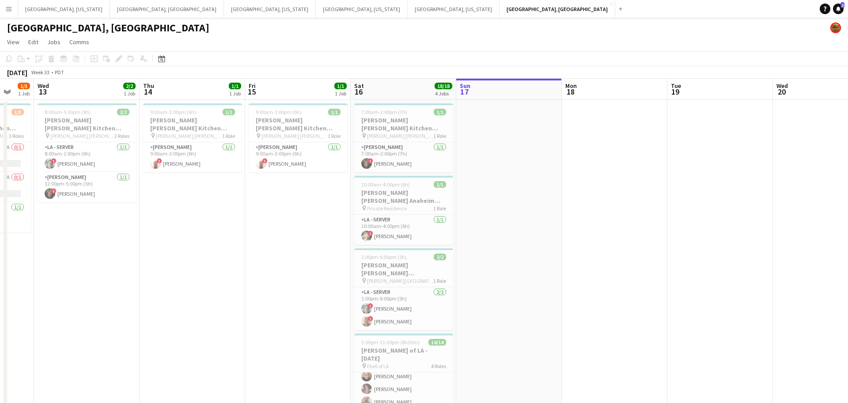
scroll to position [0, 310]
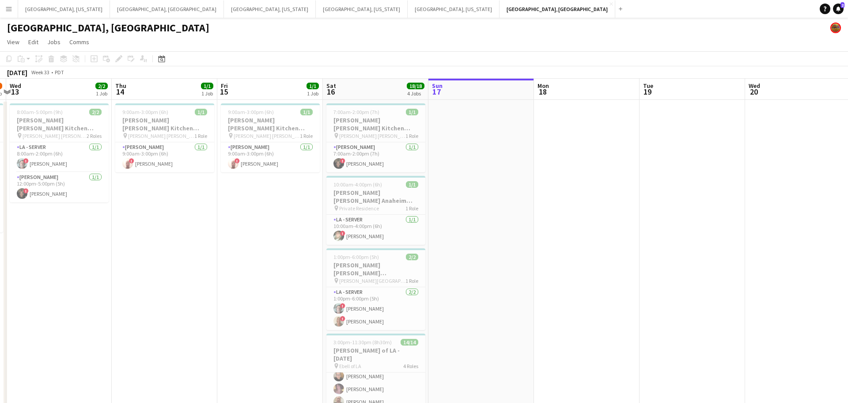
drag, startPoint x: 202, startPoint y: 219, endPoint x: 197, endPoint y: 214, distance: 7.2
click at [197, 214] on app-calendar-viewport "Sun 10 Mon 11 Tue 12 1/3 1 Job Wed 13 2/2 1 Job Thu 14 1/1 1 Job Fri 15 1/1 1 J…" at bounding box center [424, 281] width 848 height 405
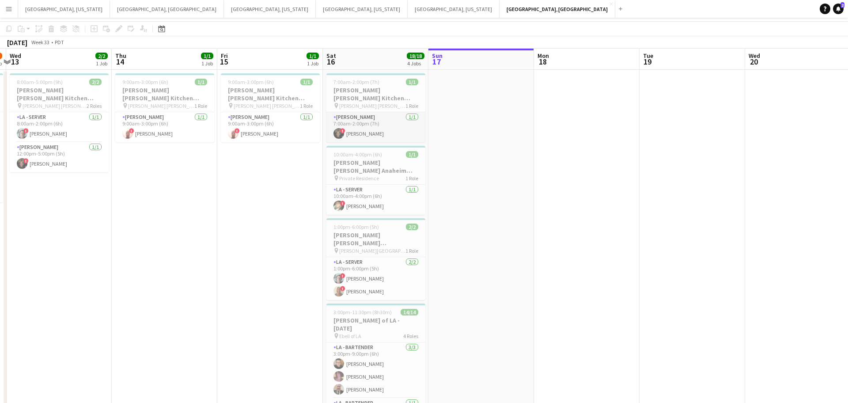
scroll to position [0, 0]
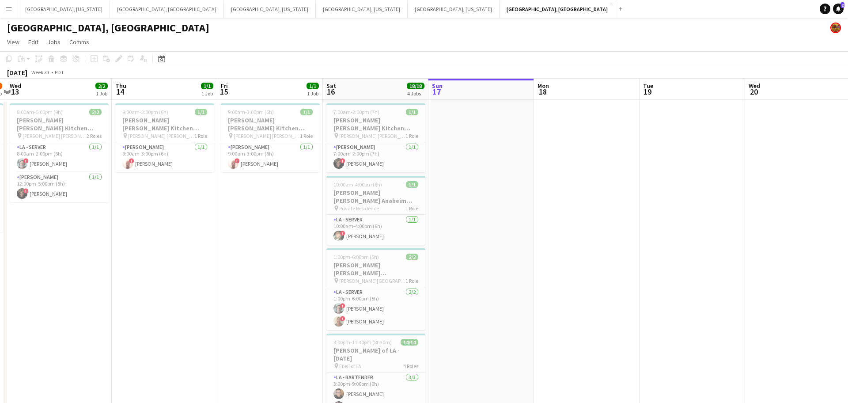
click at [2, 11] on button "Menu" at bounding box center [9, 9] width 18 height 18
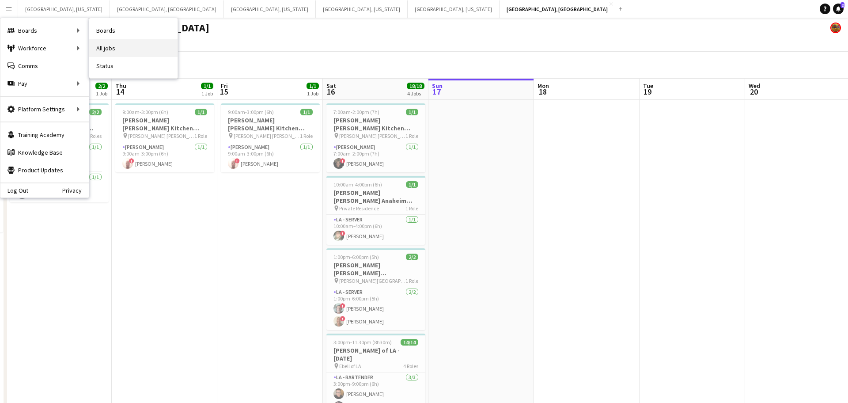
click at [128, 46] on link "All jobs" at bounding box center [133, 48] width 88 height 18
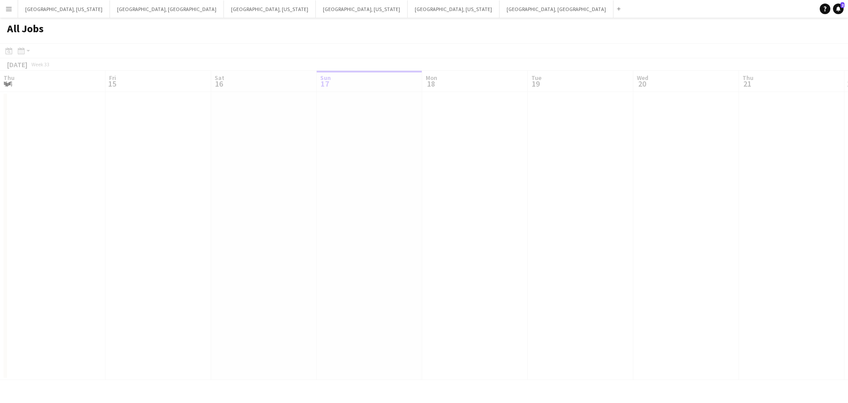
scroll to position [0, 211]
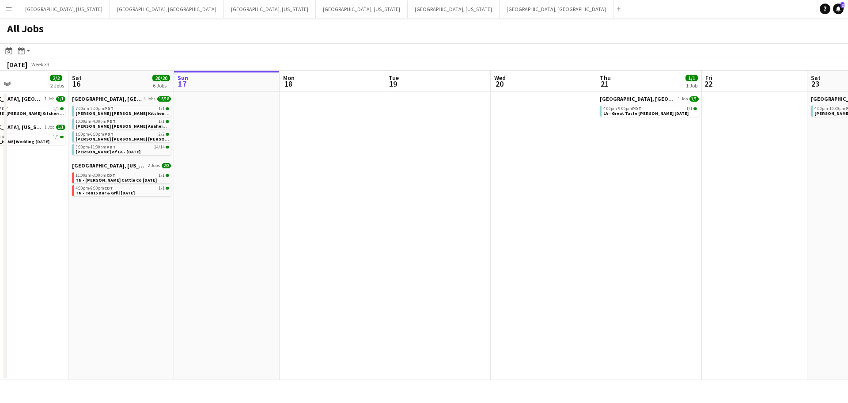
drag, startPoint x: 236, startPoint y: 222, endPoint x: 410, endPoint y: 208, distance: 174.5
click at [410, 208] on app-calendar-viewport "Wed 13 2/2 1 Job Thu 14 1/1 1 Job Fri 15 2/2 2 Jobs Sat 16 20/20 6 Jobs Sun 17 …" at bounding box center [424, 225] width 848 height 309
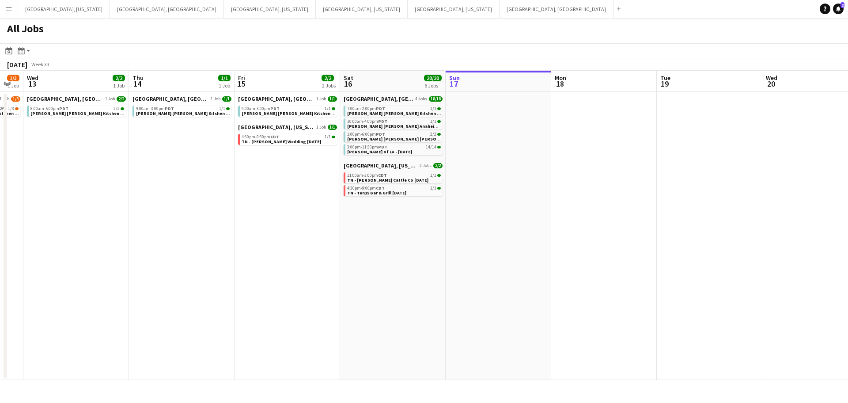
scroll to position [0, 282]
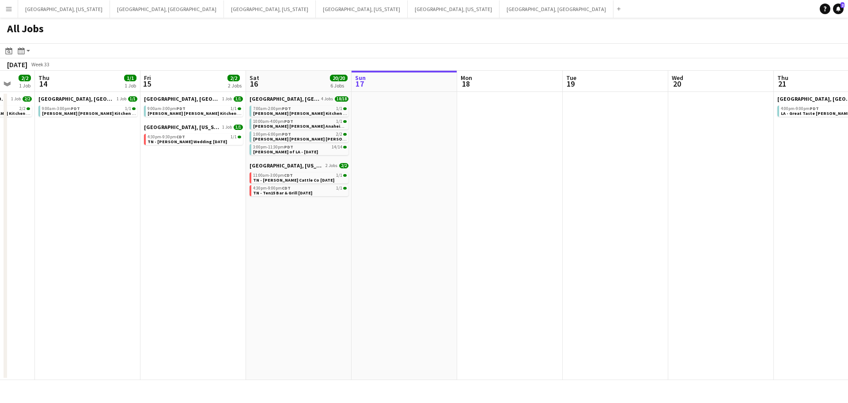
drag, startPoint x: 317, startPoint y: 224, endPoint x: 389, endPoint y: 221, distance: 72.0
click at [389, 221] on app-calendar-viewport "Mon 11 Tue 12 1/3 1 Job Wed 13 2/2 1 Job Thu 14 1/1 1 Job Fri 15 2/2 2 Jobs Sat…" at bounding box center [424, 225] width 848 height 309
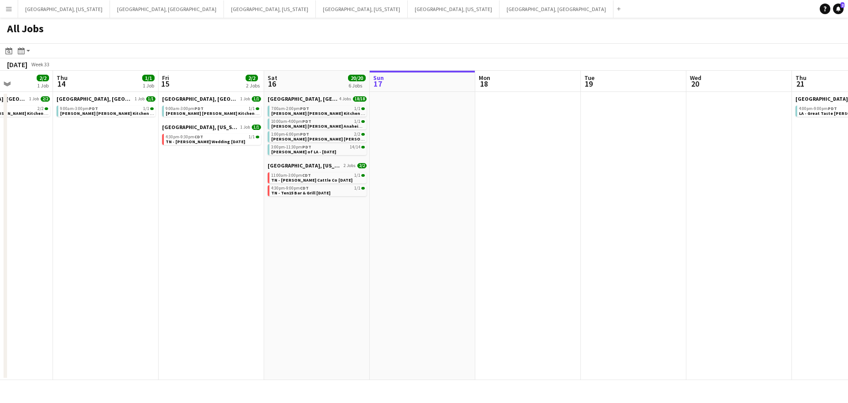
drag, startPoint x: 363, startPoint y: 207, endPoint x: 381, endPoint y: 202, distance: 18.6
click at [381, 202] on app-calendar-viewport "Mon 11 Tue 12 1/3 1 Job Wed 13 2/2 1 Job Thu 14 1/1 1 Job Fri 15 2/2 2 Jobs Sat…" at bounding box center [424, 225] width 848 height 309
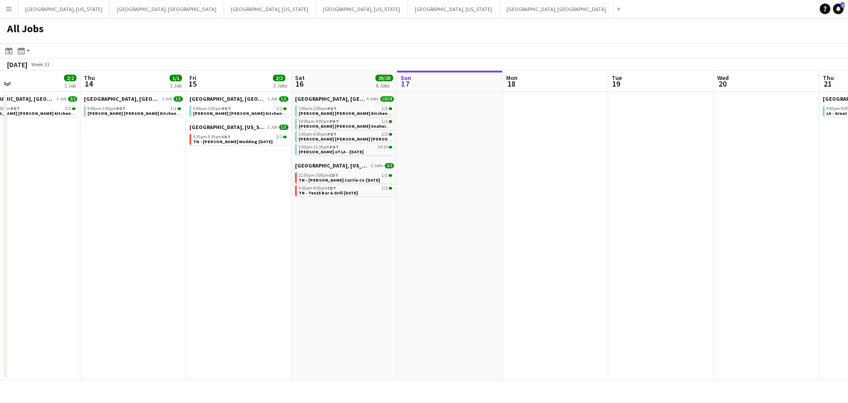
scroll to position [0, 234]
drag, startPoint x: 297, startPoint y: 232, endPoint x: 326, endPoint y: 230, distance: 29.2
click at [326, 230] on app-calendar-viewport "Mon 11 Tue 12 1/3 1 Job Wed 13 2/2 1 Job Thu 14 1/1 1 Job Fri 15 2/2 2 Jobs Sat…" at bounding box center [424, 225] width 848 height 309
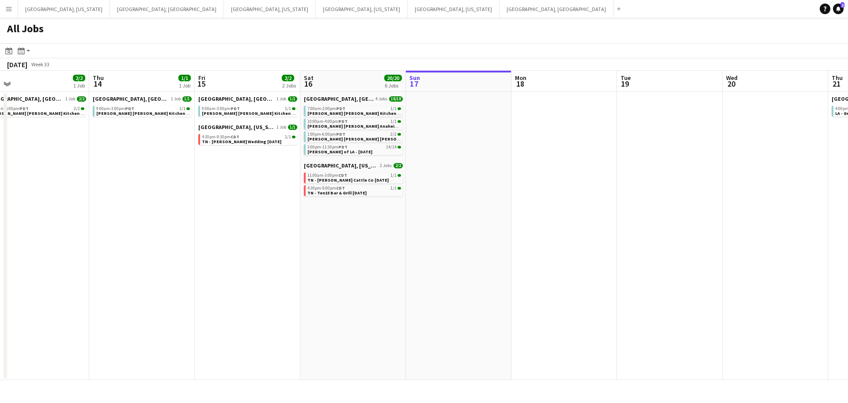
drag, startPoint x: 238, startPoint y: 156, endPoint x: 246, endPoint y: 157, distance: 7.6
click at [246, 157] on app-calendar-viewport "Mon 11 Tue 12 1/3 1 Job Wed 13 2/2 1 Job Thu 14 1/1 1 Job Fri 15 2/2 2 Jobs Sat…" at bounding box center [424, 225] width 848 height 309
click at [499, 9] on button "[GEOGRAPHIC_DATA], [GEOGRAPHIC_DATA] Close" at bounding box center [556, 8] width 114 height 17
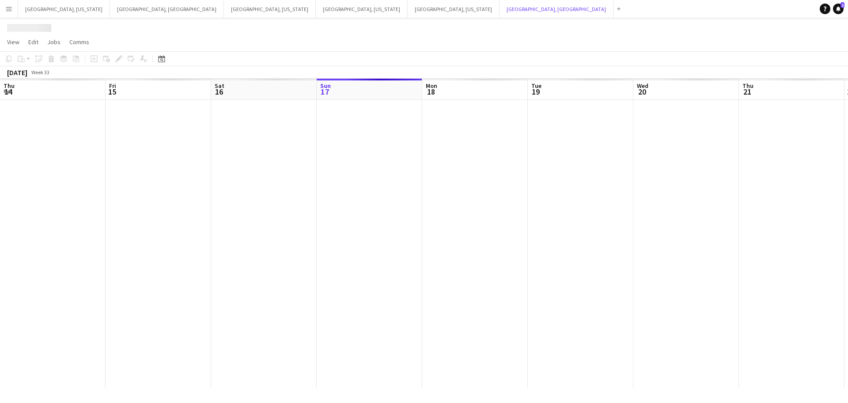
scroll to position [0, 211]
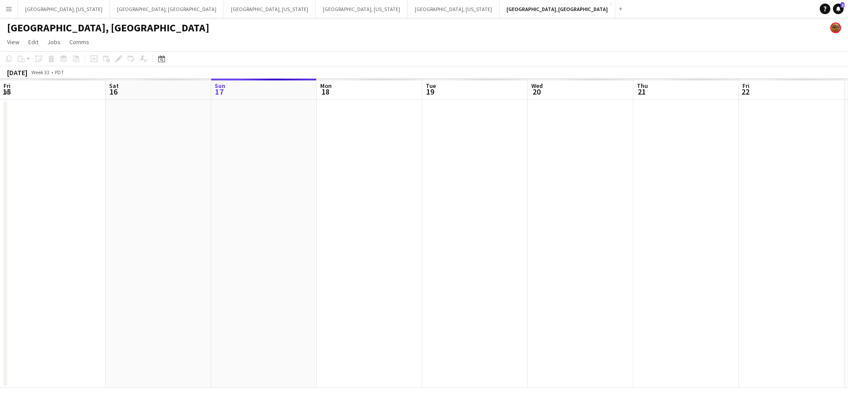
drag, startPoint x: 324, startPoint y: 260, endPoint x: 437, endPoint y: 249, distance: 113.6
click at [464, 242] on app-calendar-viewport "Wed 13 Thu 14 Fri 15 Sat 16 Sun 17 Mon 18 Tue 19 Wed 20 Thu 21 Fri 22 Sat 23 Su…" at bounding box center [424, 233] width 848 height 309
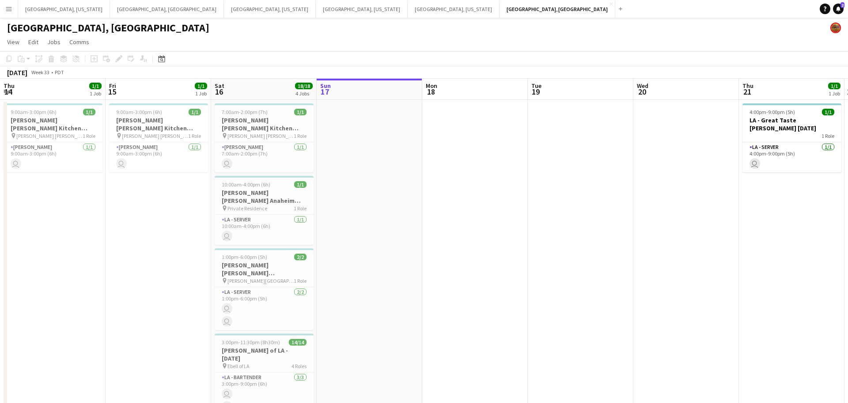
scroll to position [0, 258]
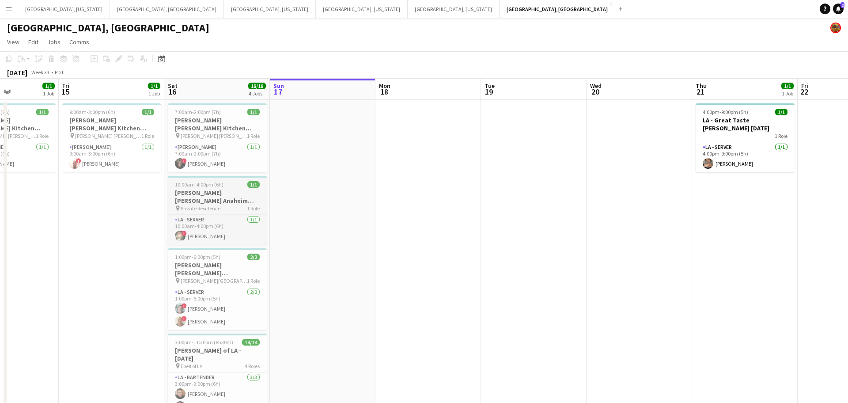
click at [207, 181] on span "10:00am-4:00pm (6h)" at bounding box center [199, 184] width 49 height 7
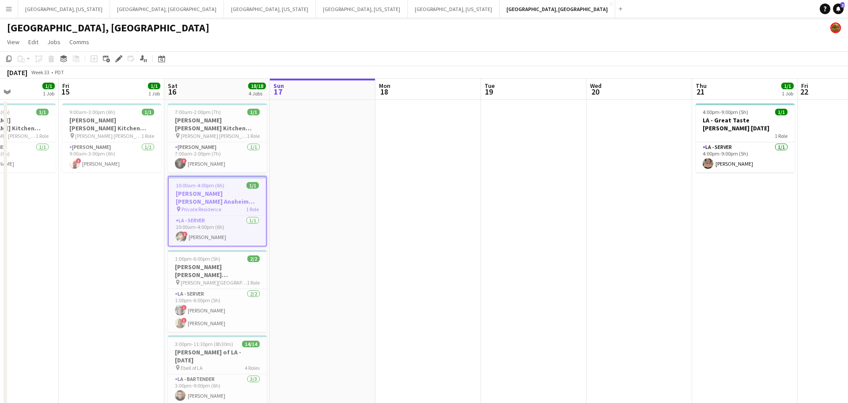
click at [117, 57] on icon "Edit" at bounding box center [118, 58] width 7 height 7
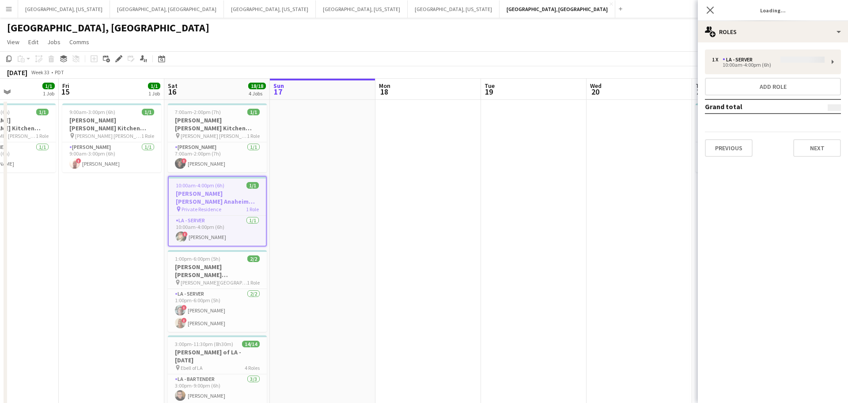
type input "**********"
click at [816, 153] on button "Next" at bounding box center [817, 148] width 48 height 18
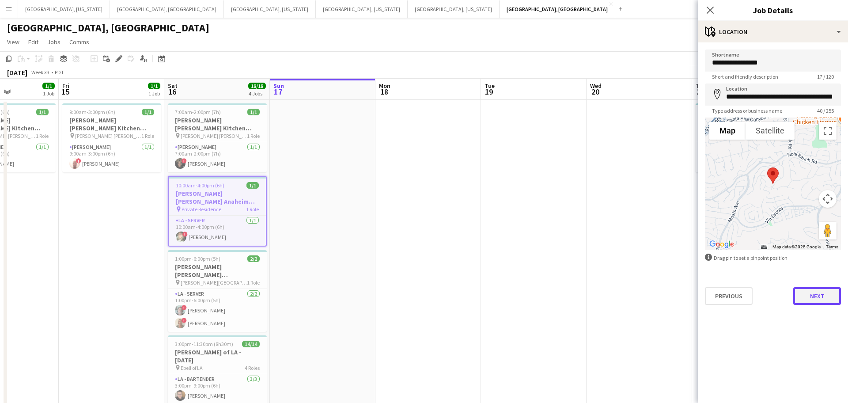
click at [821, 298] on button "Next" at bounding box center [817, 296] width 48 height 18
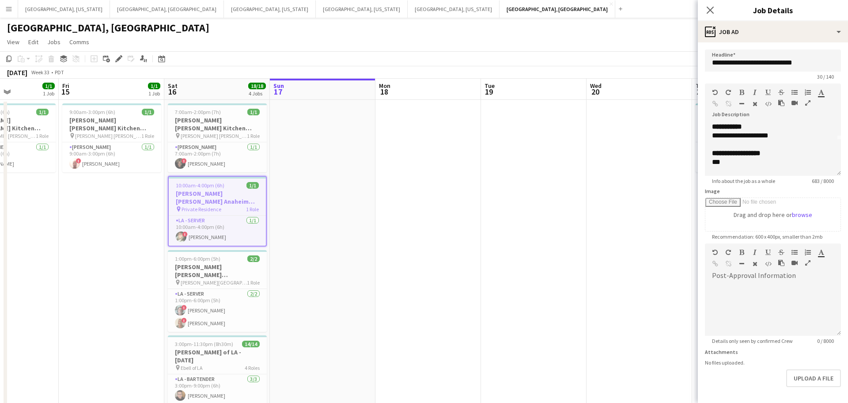
scroll to position [38, 0]
click at [709, 10] on icon at bounding box center [709, 10] width 8 height 8
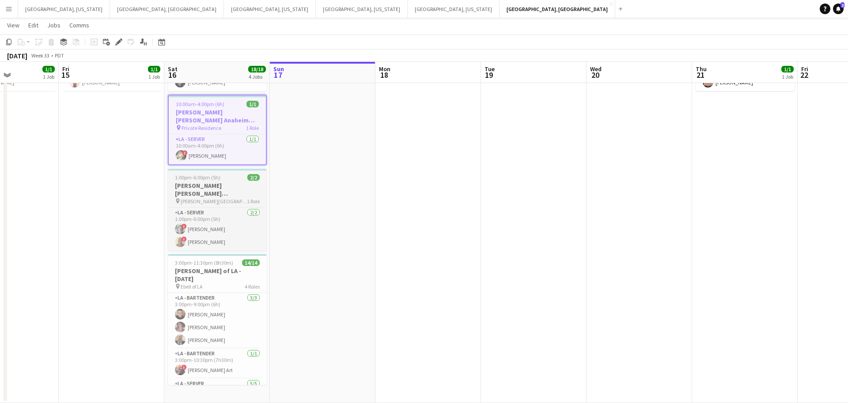
scroll to position [0, 256]
click at [184, 181] on h3 "[PERSON_NAME] [PERSON_NAME] [PERSON_NAME] [DATE]" at bounding box center [218, 189] width 99 height 16
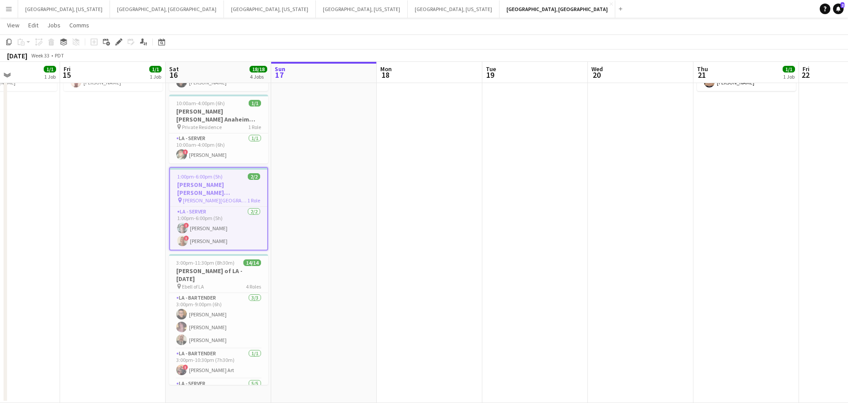
drag, startPoint x: 116, startPoint y: 42, endPoint x: 421, endPoint y: 185, distance: 336.9
click at [116, 42] on icon "Edit" at bounding box center [118, 41] width 7 height 7
type input "**********"
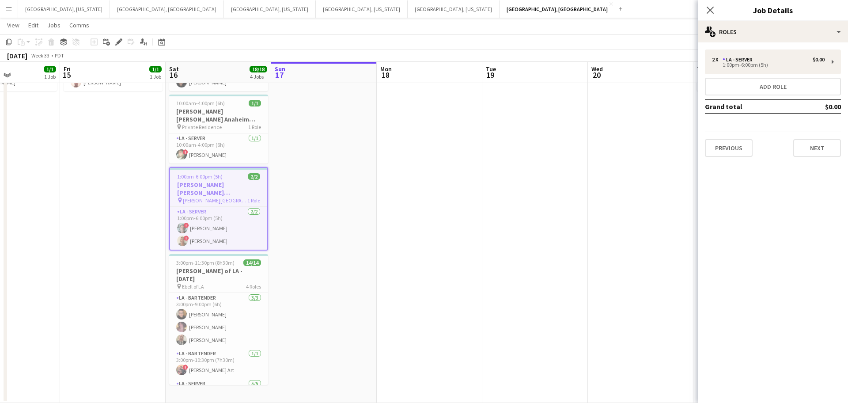
click at [846, 152] on div "2 x LA - Server $0.00 1:00pm-6:00pm (5h) Add role Grand total $0.00 Previous Ne…" at bounding box center [772, 102] width 150 height 107
click at [823, 148] on button "Next" at bounding box center [817, 148] width 48 height 18
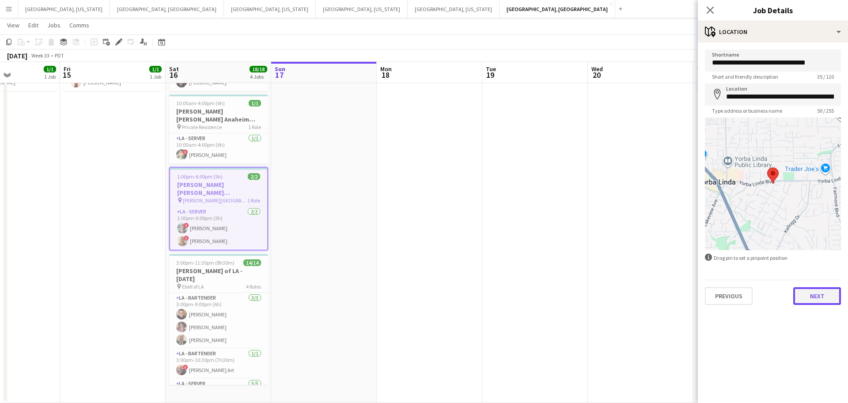
click at [825, 294] on button "Next" at bounding box center [817, 296] width 48 height 18
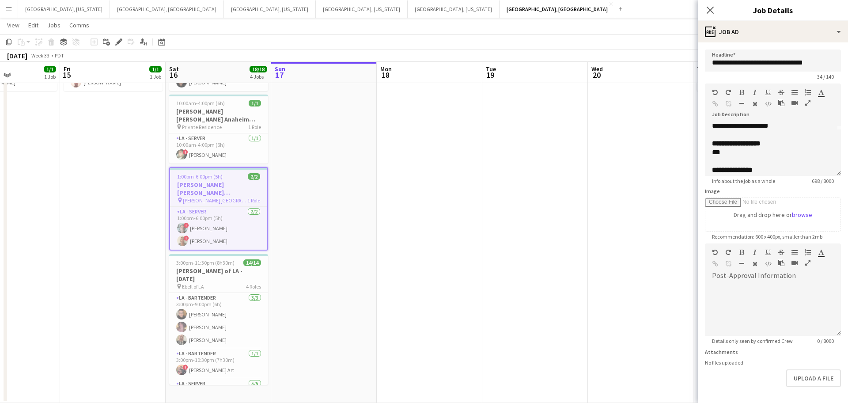
scroll to position [58, 0]
click at [708, 8] on icon at bounding box center [709, 10] width 8 height 8
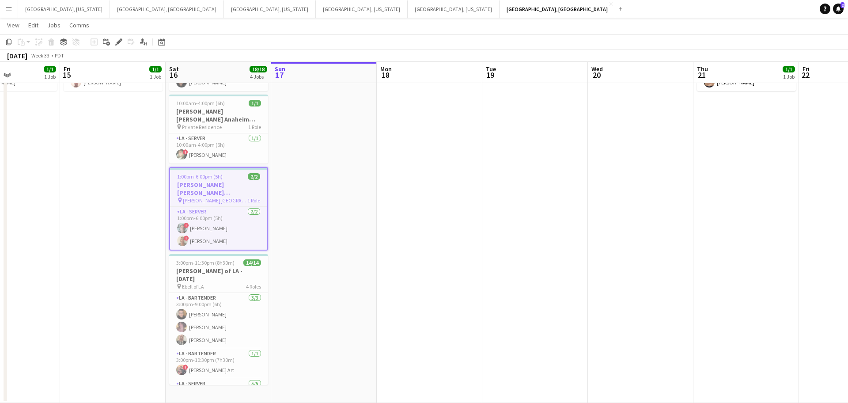
drag, startPoint x: 480, startPoint y: 173, endPoint x: 718, endPoint y: 146, distance: 239.4
click at [720, 146] on app-calendar-viewport "Tue 12 1/3 1 Job Wed 13 2/2 1 Job Thu 14 1/1 1 Job Fri 15 1/1 1 Job Sat 16 18/1…" at bounding box center [424, 178] width 848 height 448
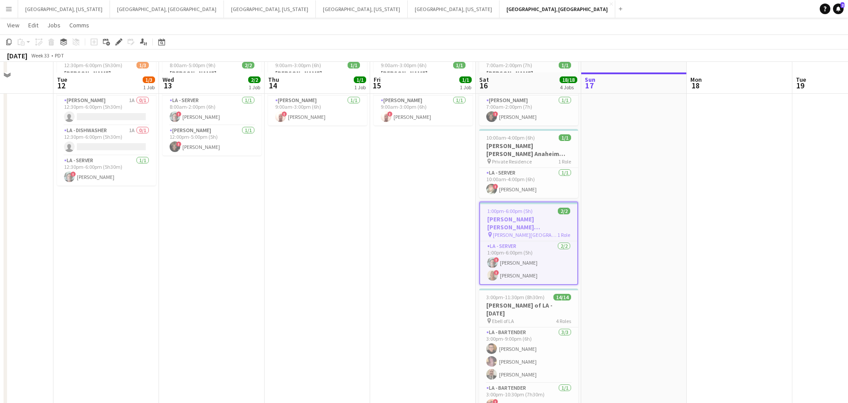
scroll to position [0, 0]
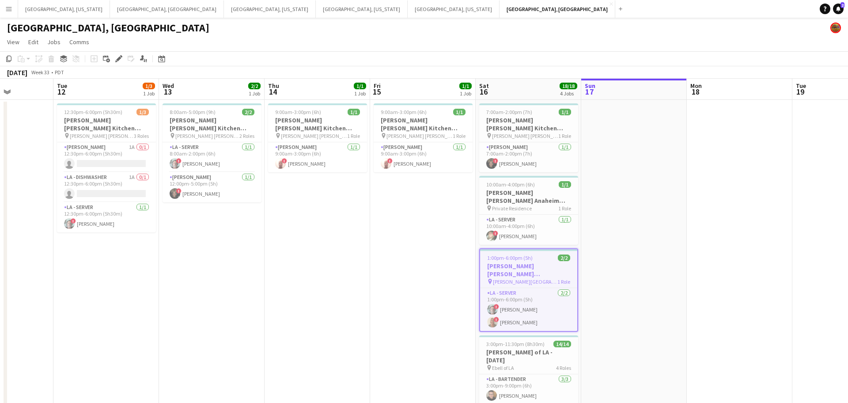
click at [7, 4] on button "Menu" at bounding box center [9, 9] width 18 height 18
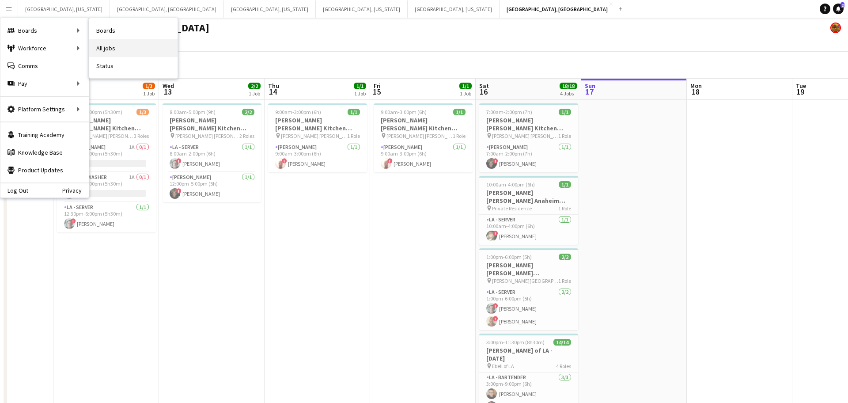
click at [119, 47] on link "All jobs" at bounding box center [133, 48] width 88 height 18
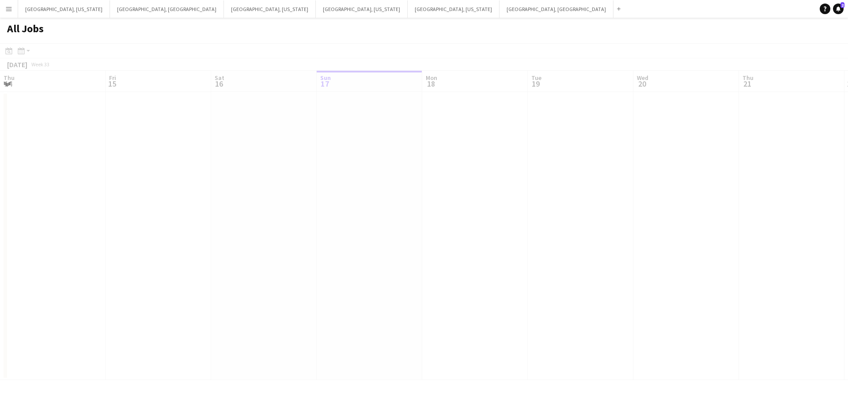
scroll to position [0, 211]
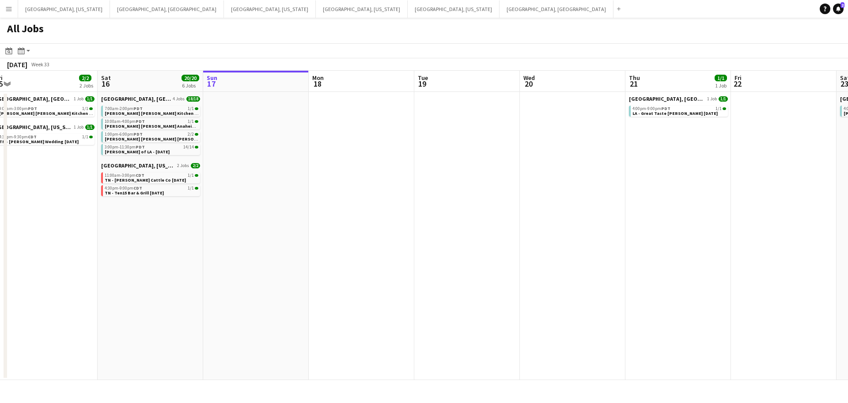
drag, startPoint x: 214, startPoint y: 215, endPoint x: 510, endPoint y: 198, distance: 296.2
click at [523, 193] on app-calendar-viewport "Wed 13 2/2 1 Job Thu 14 1/1 1 Job Fri 15 2/2 2 Jobs Sat 16 20/20 6 Jobs Sun 17 …" at bounding box center [424, 225] width 848 height 309
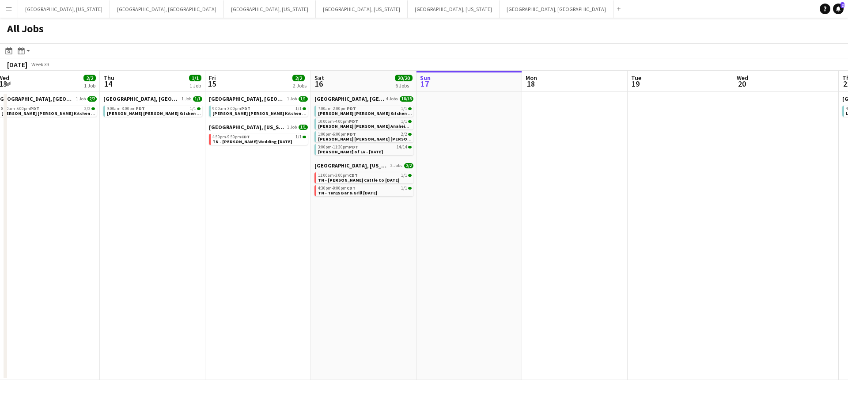
click at [448, 252] on app-all-jobs "All Jobs Date picker [DATE] [DATE] [DATE] M [DATE] T [DATE] W [DATE] T [DATE] F…" at bounding box center [424, 199] width 848 height 362
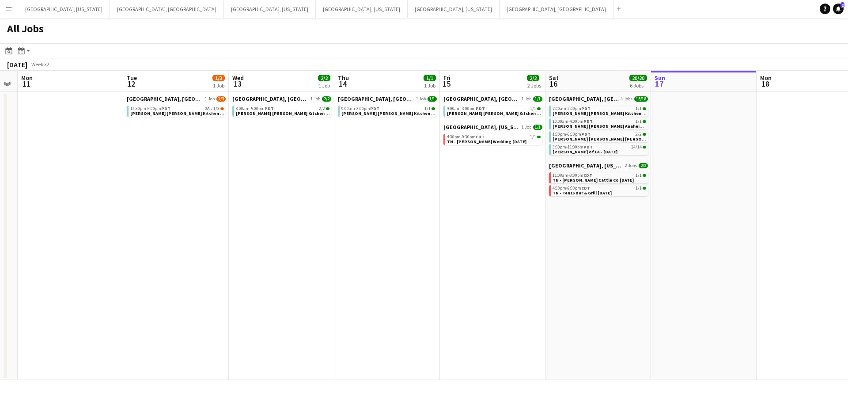
scroll to position [0, 210]
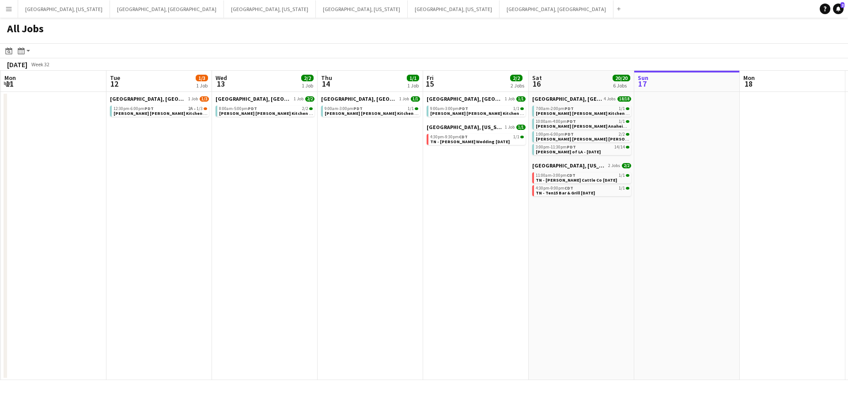
drag, startPoint x: 347, startPoint y: 255, endPoint x: 460, endPoint y: 249, distance: 112.3
click at [460, 249] on app-calendar-viewport "Sat 9 16/16 5 Jobs Sun 10 Mon 11 Tue 12 1/3 1 Job Wed 13 2/2 1 Job Thu 14 1/1 1…" at bounding box center [424, 225] width 848 height 309
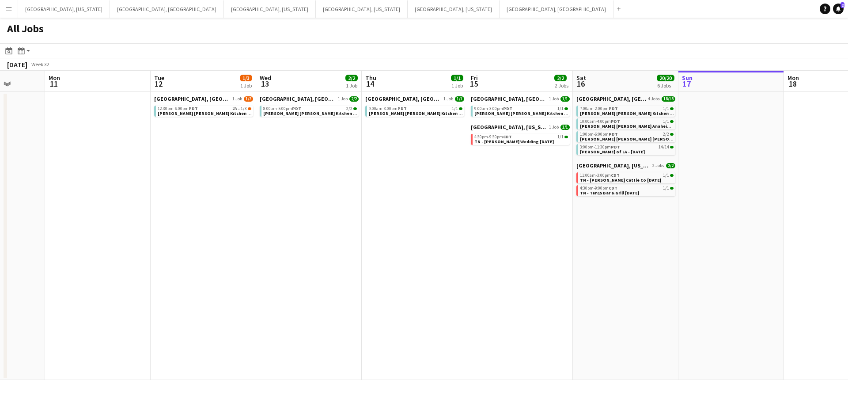
drag, startPoint x: 408, startPoint y: 241, endPoint x: 452, endPoint y: 242, distance: 43.7
click at [452, 242] on app-calendar-viewport "Thu 7 8/8 2 Jobs Fri 8 6/7 3 Jobs Sat 9 16/16 5 Jobs Sun 10 Mon 11 Tue 12 1/3 1…" at bounding box center [424, 225] width 848 height 309
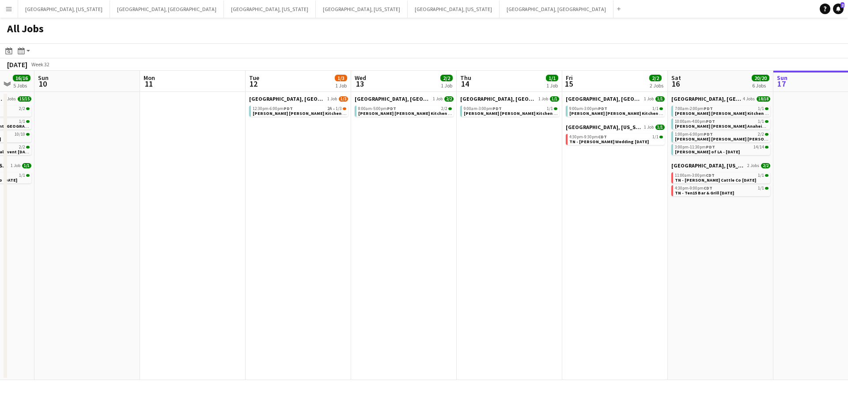
scroll to position [0, 204]
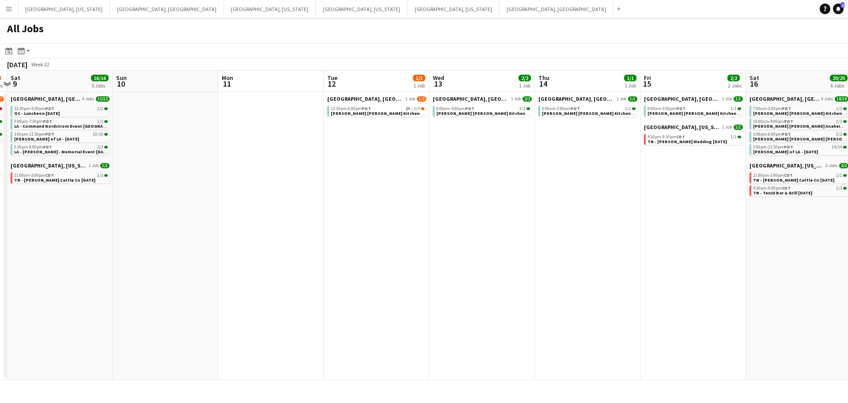
drag, startPoint x: 246, startPoint y: 173, endPoint x: 420, endPoint y: 173, distance: 173.5
click at [420, 173] on app-calendar-viewport "Thu 7 8/8 2 Jobs Fri 8 6/7 3 Jobs Sat 9 16/16 5 Jobs Sun 10 Mon 11 Tue 12 1/3 1…" at bounding box center [424, 225] width 848 height 309
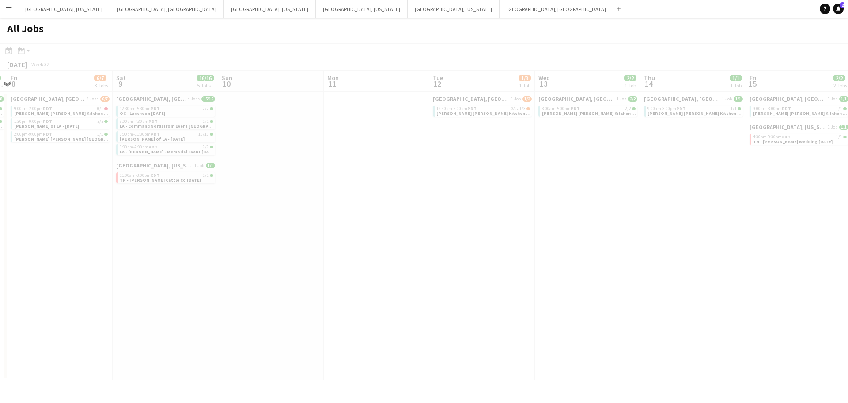
scroll to position [0, 273]
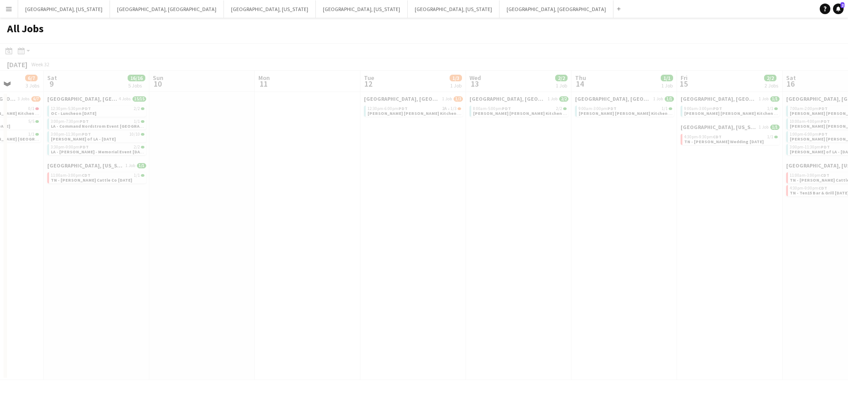
drag, startPoint x: 284, startPoint y: 189, endPoint x: 388, endPoint y: 183, distance: 104.8
click at [388, 183] on app-all-jobs "All Jobs Date picker [DATE] [DATE] [DATE] M [DATE] T [DATE] W [DATE] T [DATE] F…" at bounding box center [424, 199] width 848 height 362
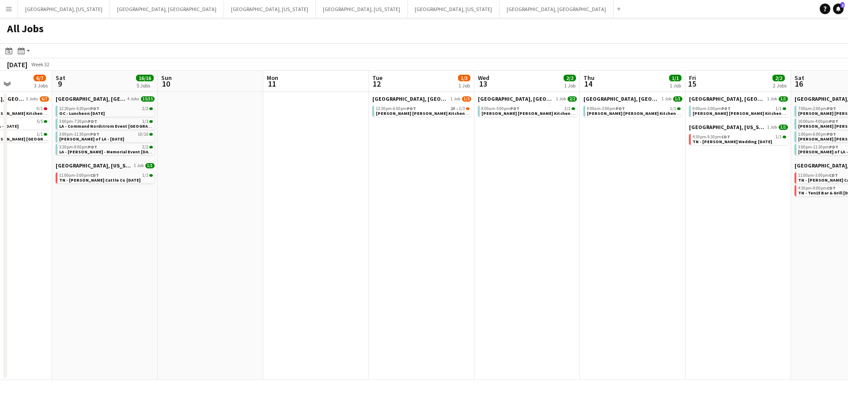
scroll to position [0, 265]
drag, startPoint x: 317, startPoint y: 192, endPoint x: 325, endPoint y: 192, distance: 7.9
click at [325, 192] on app-calendar-viewport "Wed 6 Thu 7 8/8 2 Jobs Fri 8 6/7 3 Jobs Sat 9 16/16 5 Jobs Sun 10 Mon 11 Tue 12…" at bounding box center [424, 225] width 848 height 309
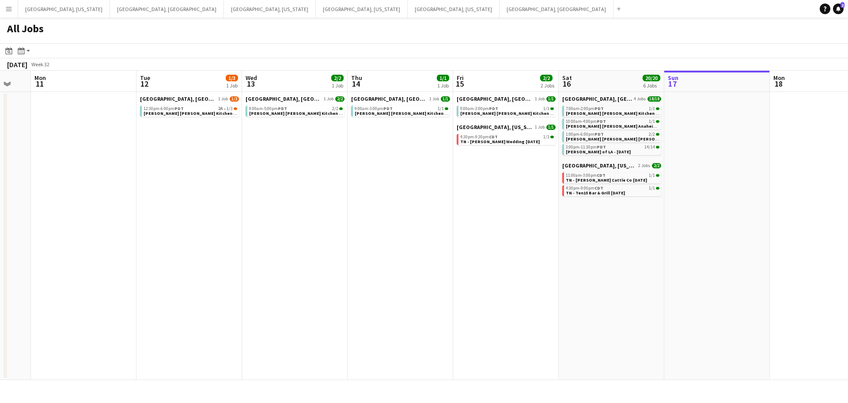
drag, startPoint x: 328, startPoint y: 192, endPoint x: 96, endPoint y: 196, distance: 231.8
click at [96, 196] on app-calendar-viewport "Fri 8 6/7 3 Jobs Sat 9 16/16 5 Jobs Sun 10 Mon 11 Tue 12 1/3 1 Job Wed 13 2/2 1…" at bounding box center [424, 225] width 848 height 309
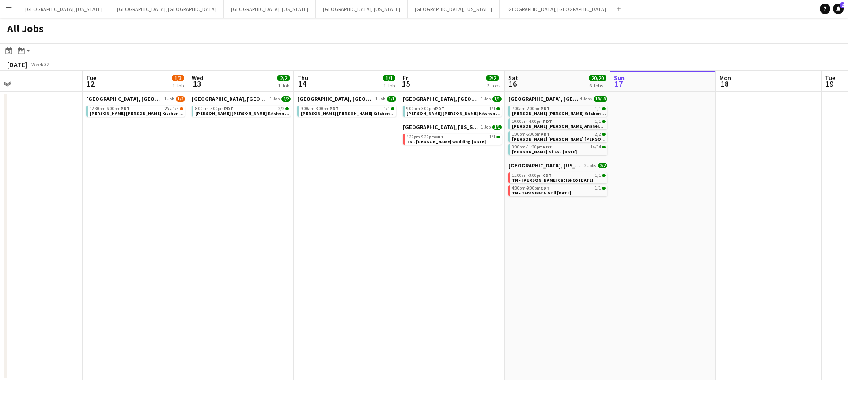
drag, startPoint x: 371, startPoint y: 189, endPoint x: 316, endPoint y: 190, distance: 54.7
click at [316, 189] on app-calendar-viewport "Fri 8 6/7 3 Jobs Sat 9 16/16 5 Jobs Sun 10 Mon 11 Tue 12 1/3 1 Job Wed 13 2/2 1…" at bounding box center [424, 225] width 848 height 309
click at [617, 9] on app-icon "Add" at bounding box center [619, 9] width 4 height 4
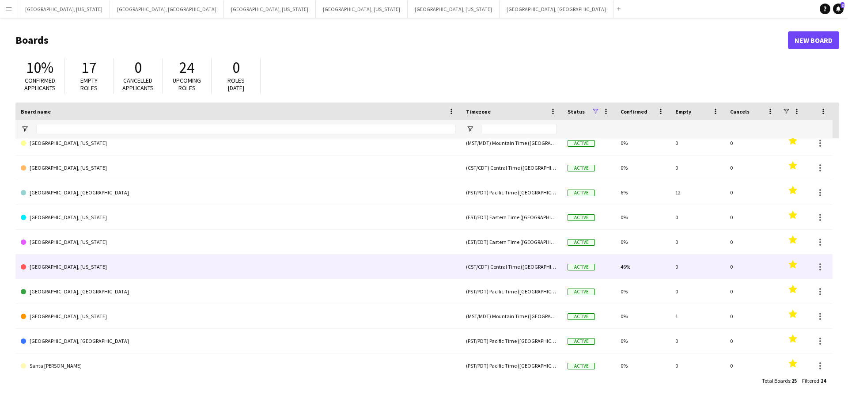
scroll to position [57, 0]
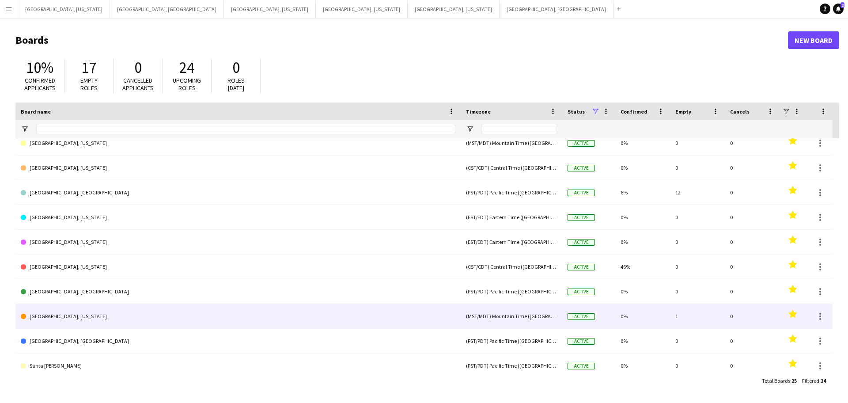
click at [62, 316] on link "[GEOGRAPHIC_DATA], [US_STATE]" at bounding box center [238, 316] width 434 height 25
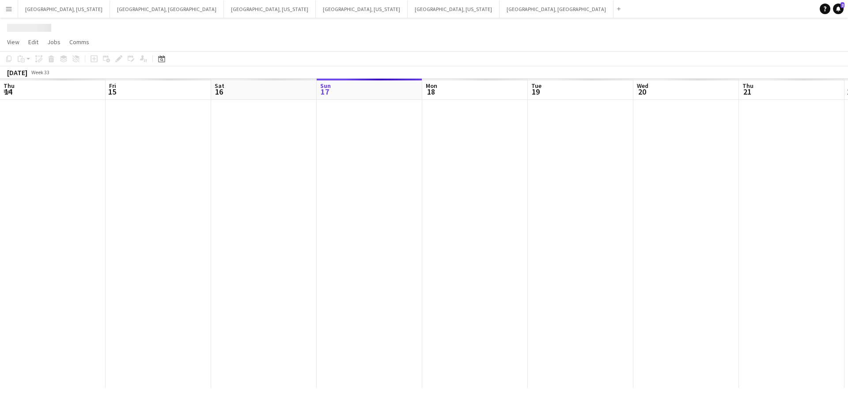
scroll to position [0, 211]
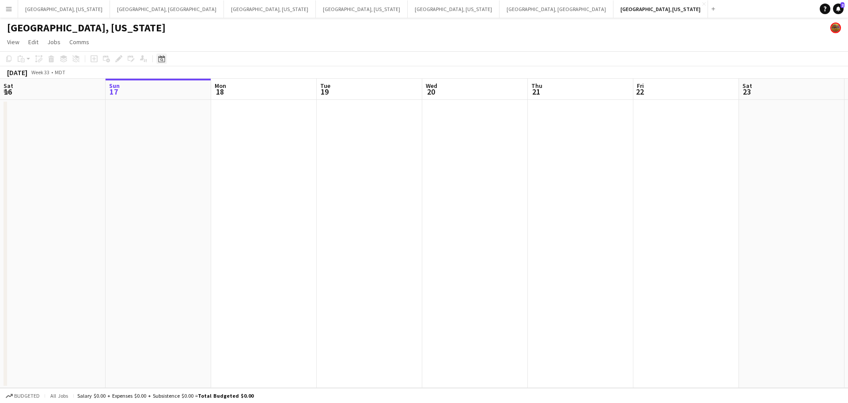
click at [159, 58] on icon "Date picker" at bounding box center [161, 58] width 7 height 7
click at [235, 90] on span "Next month" at bounding box center [233, 89] width 18 height 18
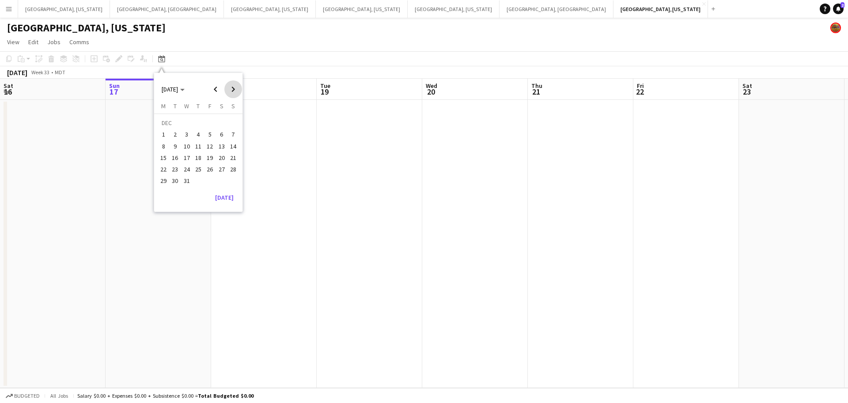
click at [235, 90] on span "Next month" at bounding box center [233, 89] width 18 height 18
click at [224, 162] on span "21" at bounding box center [221, 159] width 11 height 11
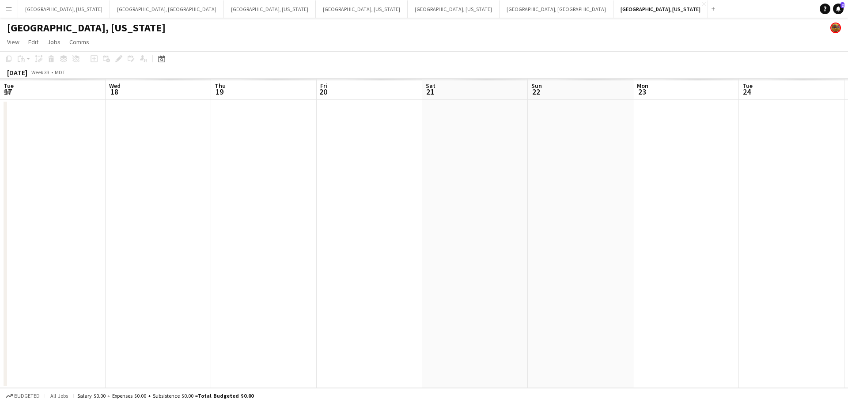
scroll to position [0, 304]
click at [358, 129] on app-date-cell at bounding box center [382, 244] width 106 height 288
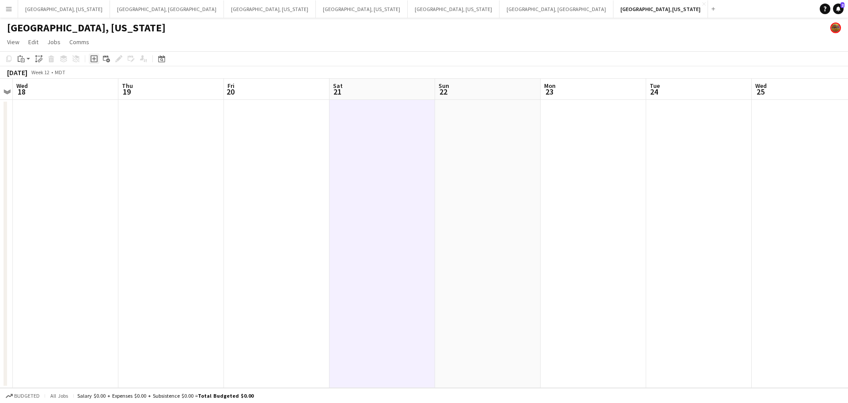
click at [94, 57] on icon "Add job" at bounding box center [93, 58] width 7 height 7
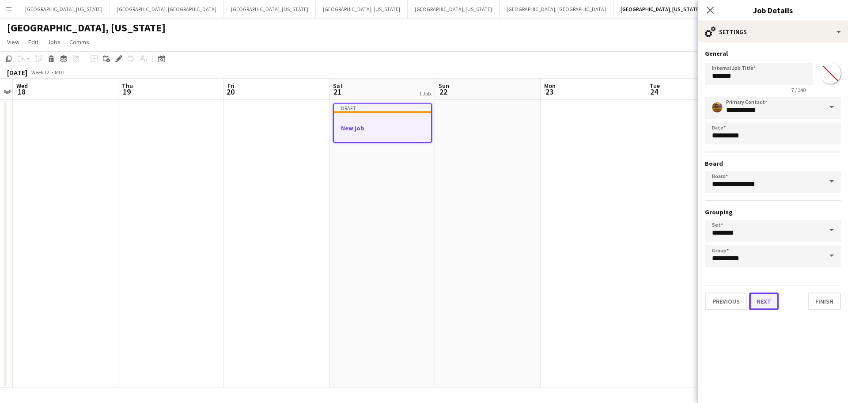
click at [773, 305] on button "Next" at bounding box center [764, 301] width 30 height 18
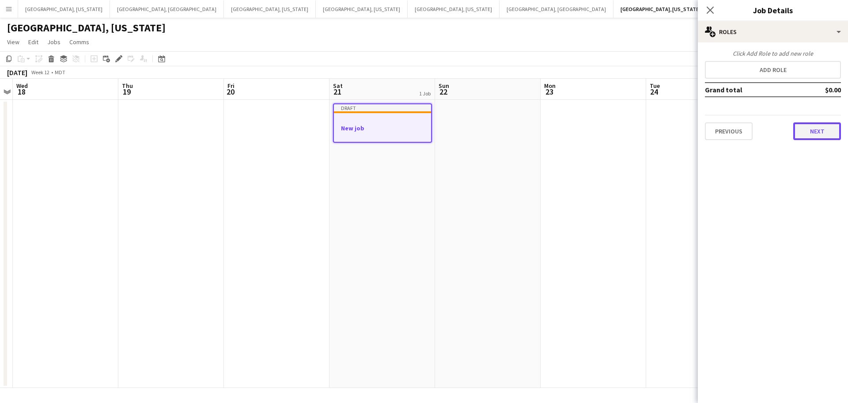
click at [812, 134] on button "Next" at bounding box center [817, 131] width 48 height 18
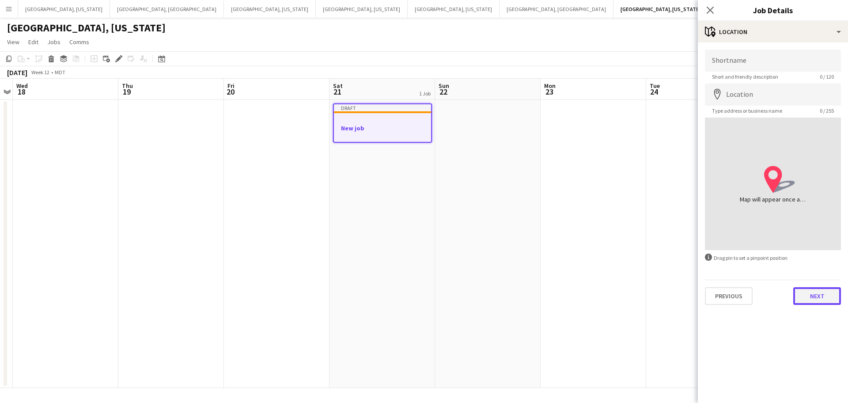
click at [810, 292] on button "Next" at bounding box center [817, 296] width 48 height 18
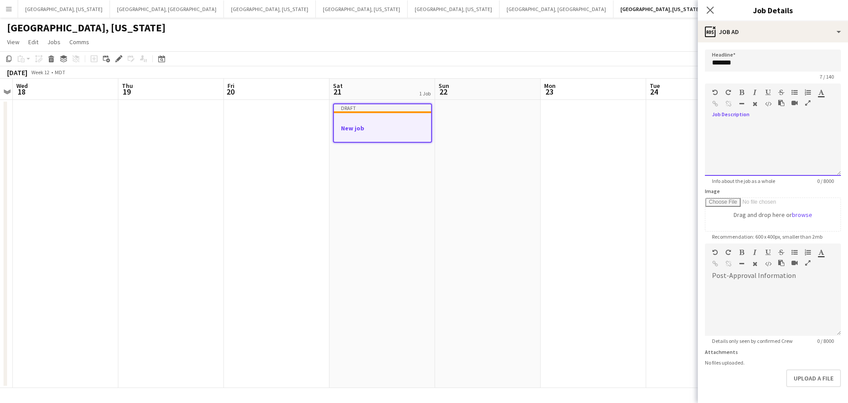
paste div
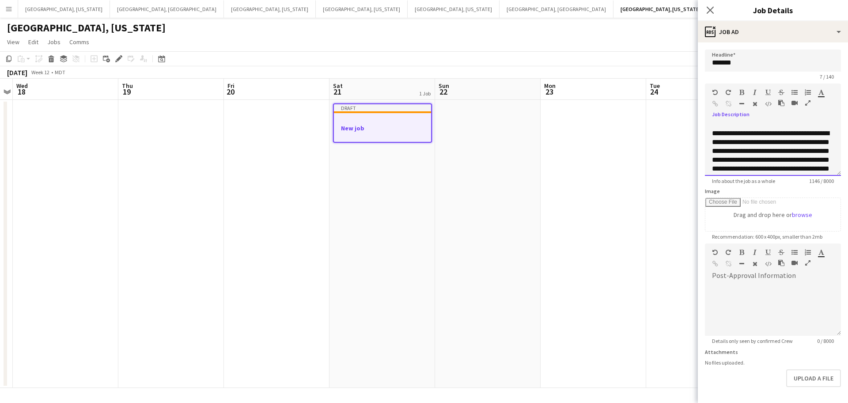
scroll to position [301, 0]
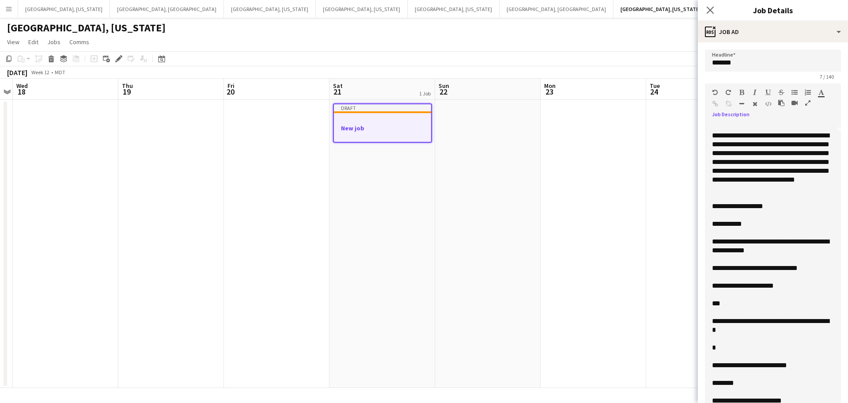
drag, startPoint x: 835, startPoint y: 172, endPoint x: 747, endPoint y: 377, distance: 223.8
click at [753, 402] on html "Menu Boards Boards Boards All jobs Status Workforce Workforce My Workforce Recr…" at bounding box center [424, 201] width 848 height 403
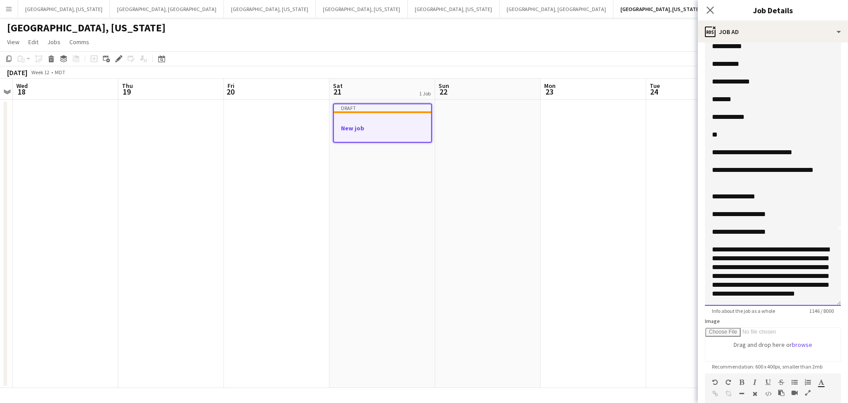
scroll to position [0, 0]
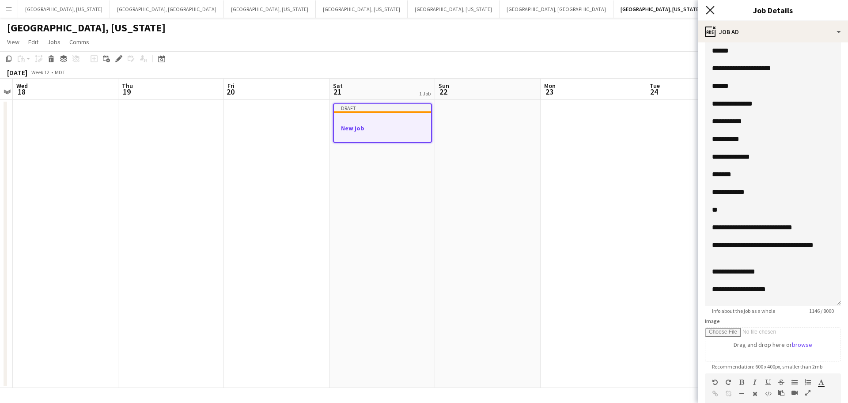
click at [711, 11] on icon "Close pop-in" at bounding box center [709, 10] width 8 height 8
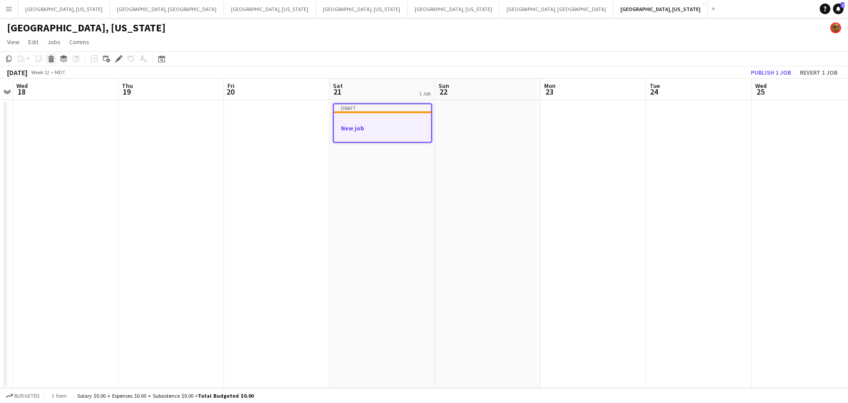
click at [49, 60] on icon at bounding box center [51, 60] width 5 height 4
